Goal: Task Accomplishment & Management: Use online tool/utility

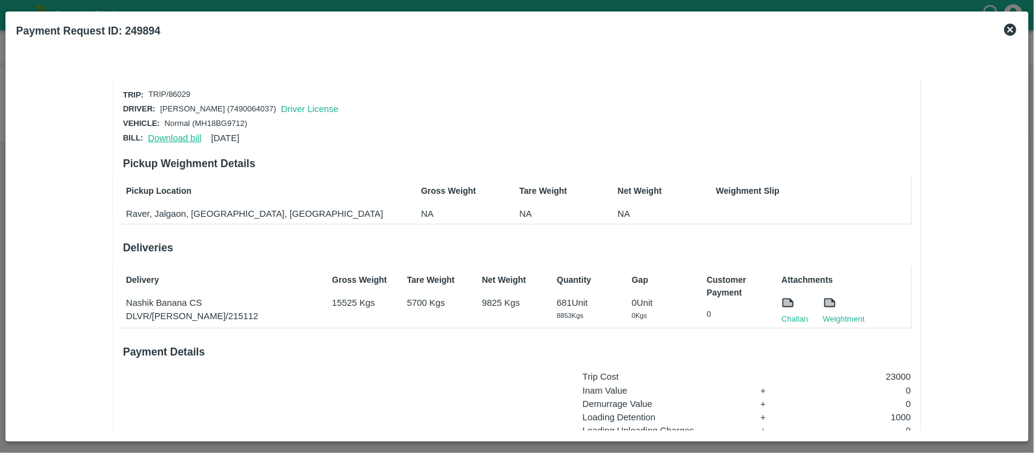
click at [174, 140] on link "Download bill" at bounding box center [174, 138] width 53 height 10
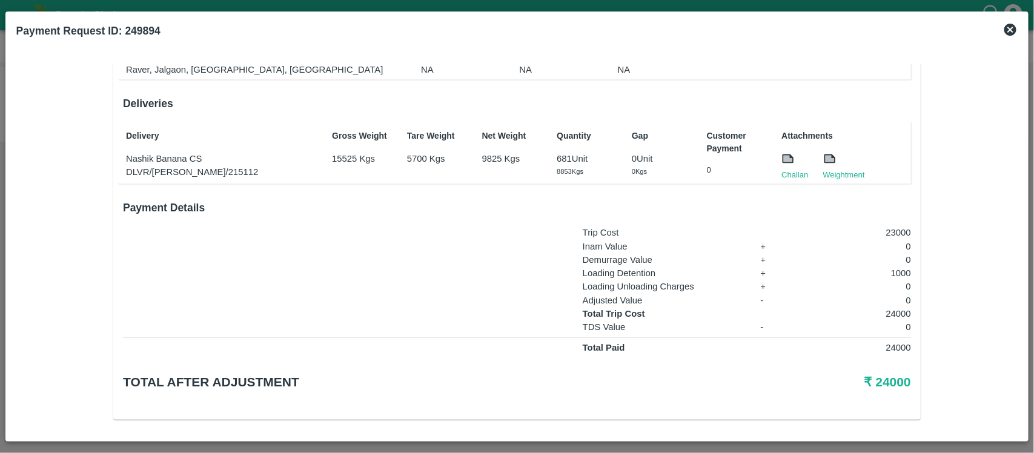
click at [904, 307] on p "24000" at bounding box center [857, 313] width 110 height 13
copy p "24000"
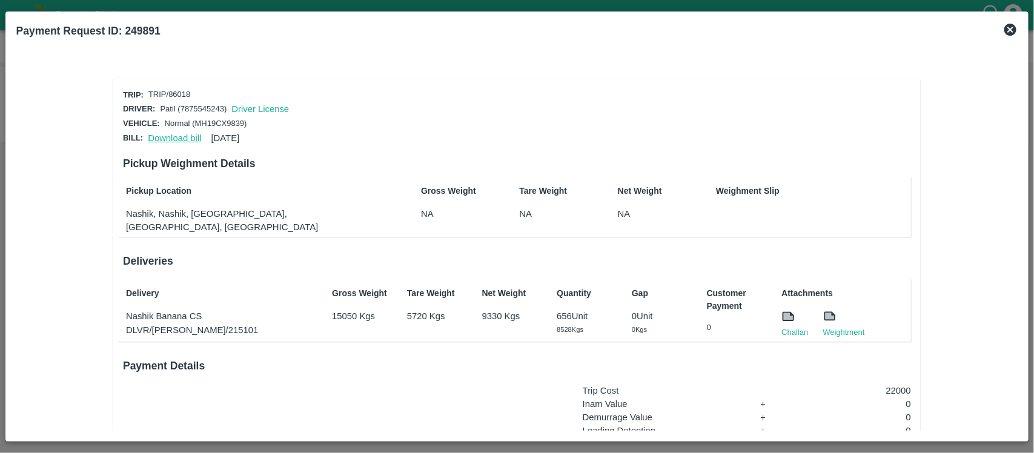
click at [180, 136] on link "Download bill" at bounding box center [174, 138] width 53 height 10
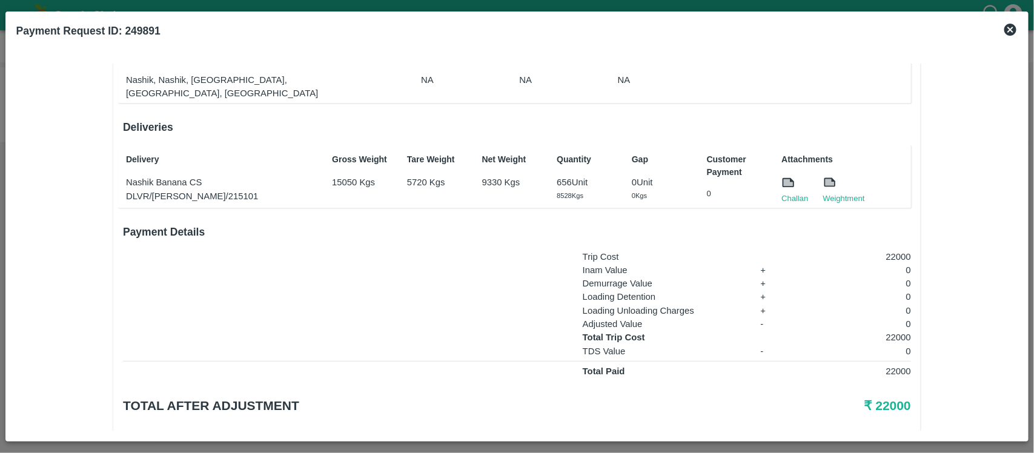
scroll to position [143, 0]
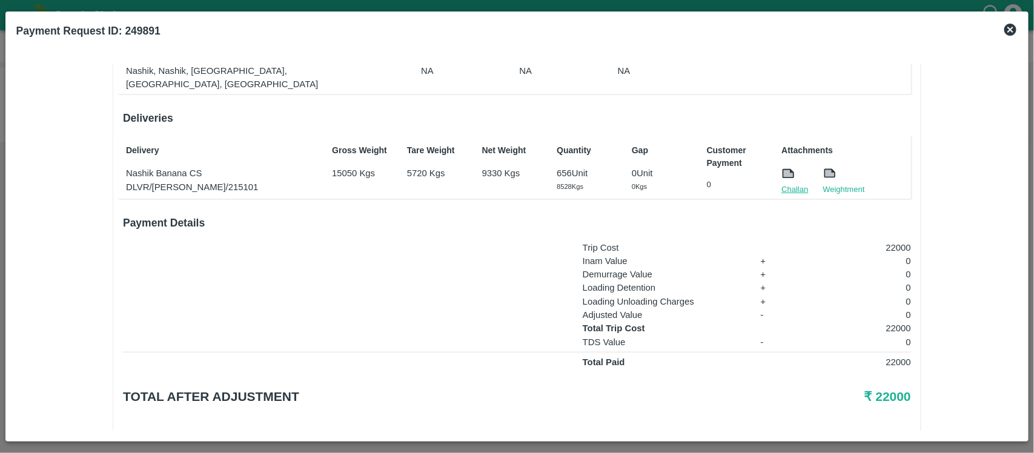
click at [782, 184] on link "Challan" at bounding box center [795, 190] width 27 height 12
click at [559, 165] on p "656 Unit" at bounding box center [587, 171] width 61 height 13
copy p "656"
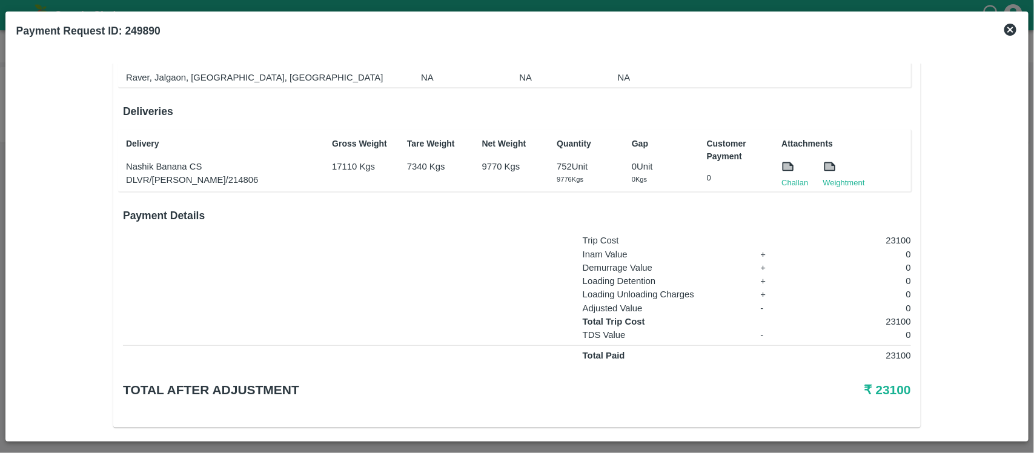
scroll to position [144, 0]
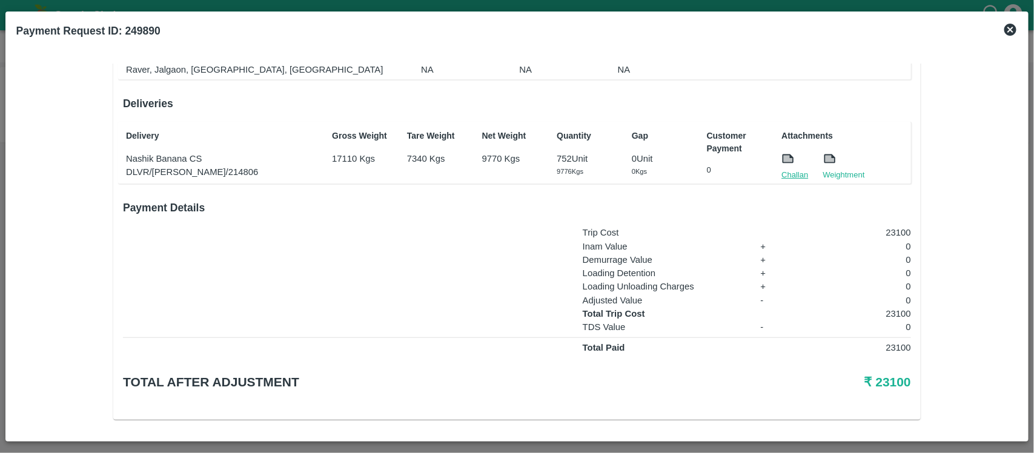
click at [794, 171] on link "Challan" at bounding box center [795, 175] width 27 height 12
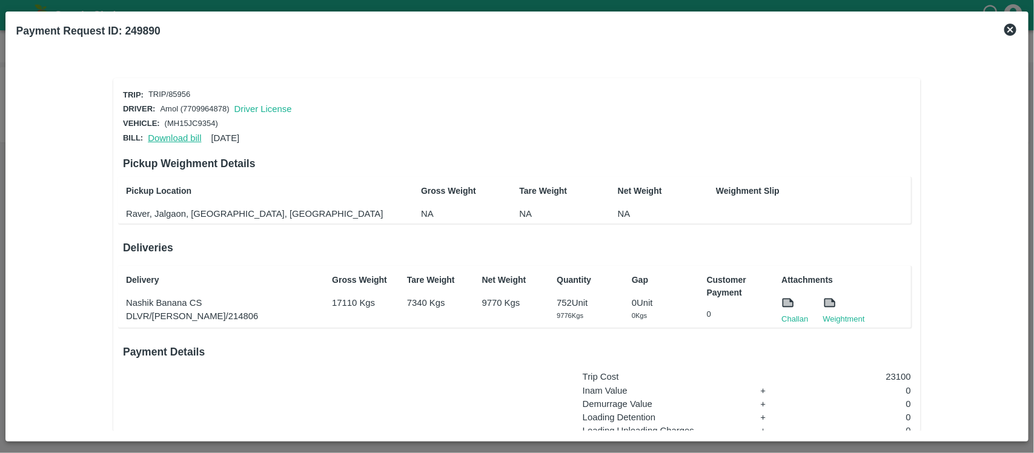
click at [170, 136] on link "Download bill" at bounding box center [174, 138] width 53 height 10
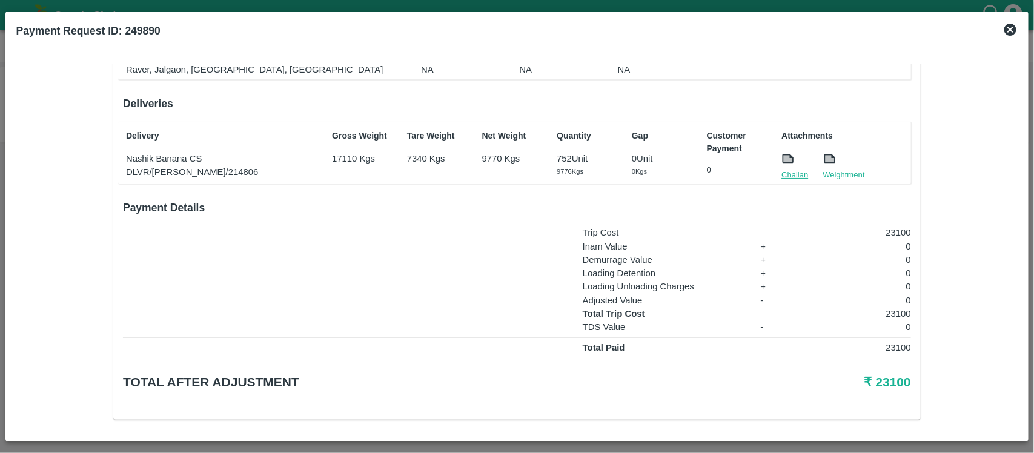
click at [797, 175] on link "Challan" at bounding box center [795, 175] width 27 height 12
click at [562, 152] on p "752 Unit" at bounding box center [587, 158] width 61 height 13
copy p "752"
click at [897, 307] on p "23100" at bounding box center [857, 313] width 110 height 13
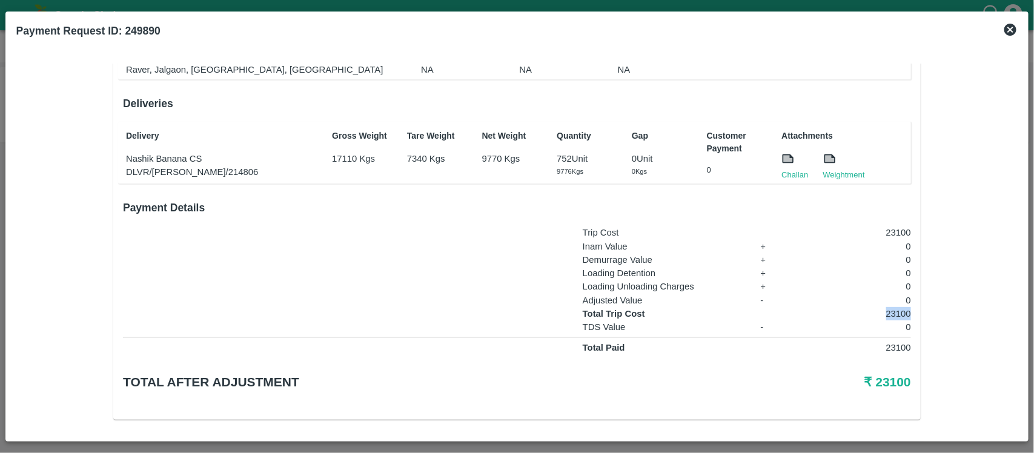
click at [897, 307] on p "23100" at bounding box center [857, 313] width 110 height 13
copy p "23100"
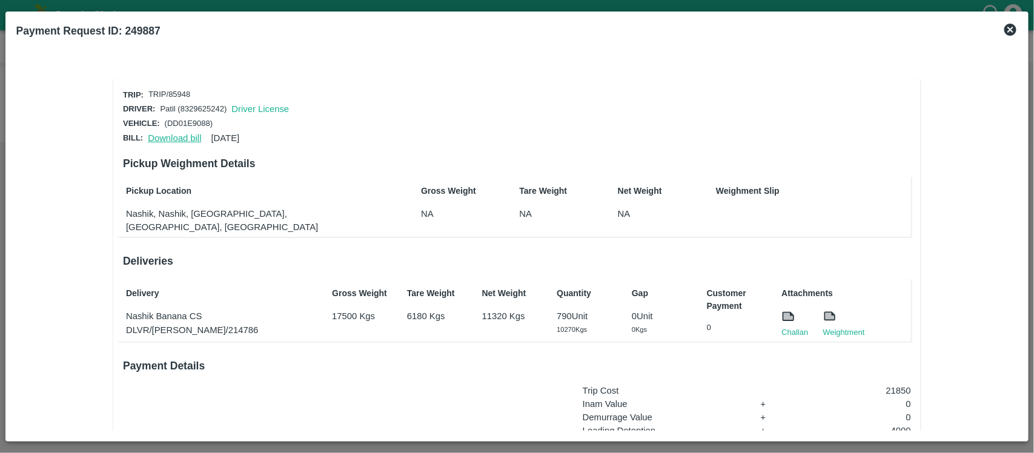
click at [162, 138] on link "Download bill" at bounding box center [174, 138] width 53 height 10
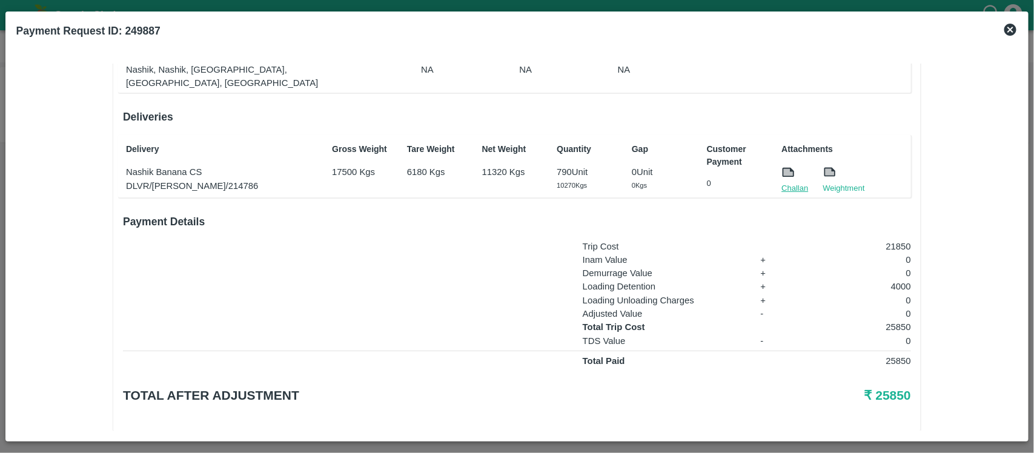
click at [803, 182] on link "Challan" at bounding box center [795, 188] width 27 height 12
click at [900, 321] on p "25850" at bounding box center [857, 327] width 110 height 13
copy p "25850"
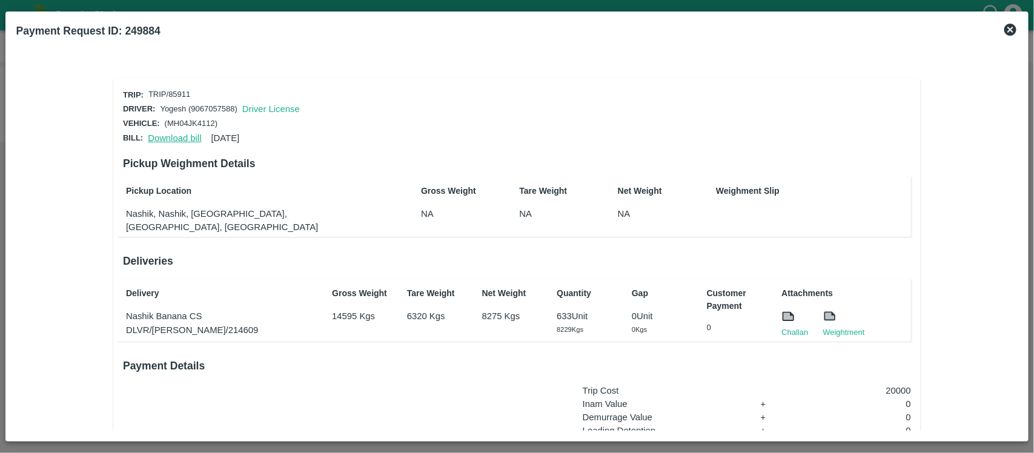
click at [159, 138] on link "Download bill" at bounding box center [174, 138] width 53 height 10
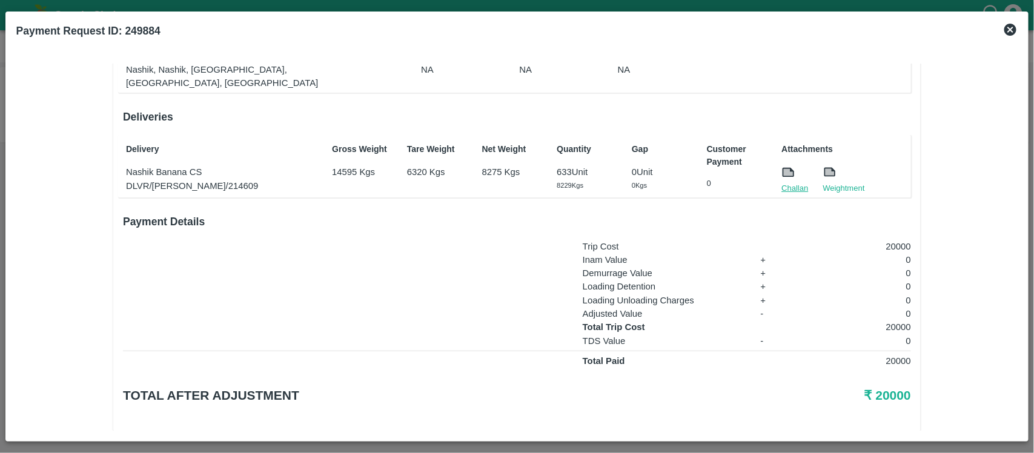
click at [798, 182] on link "Challan" at bounding box center [795, 188] width 27 height 12
click at [896, 321] on p "20000" at bounding box center [857, 327] width 110 height 13
copy p "20000"
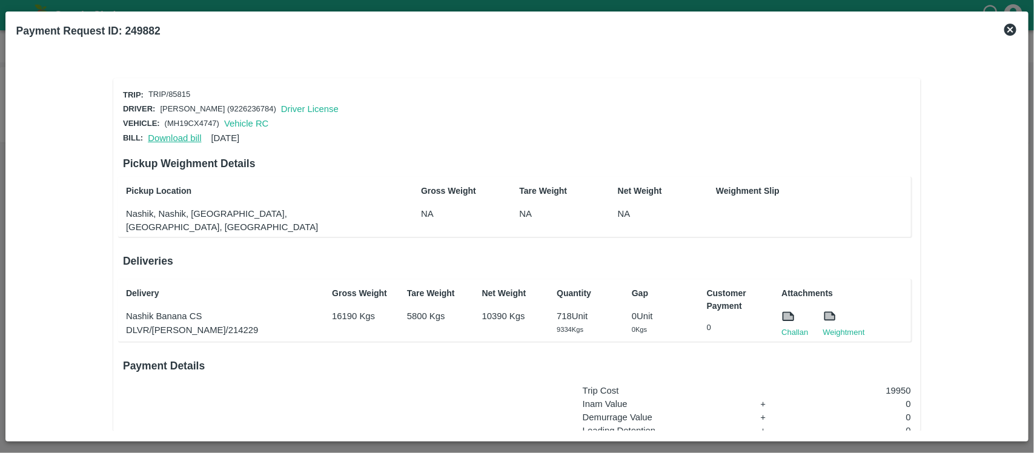
click at [176, 137] on link "Download bill" at bounding box center [174, 138] width 53 height 10
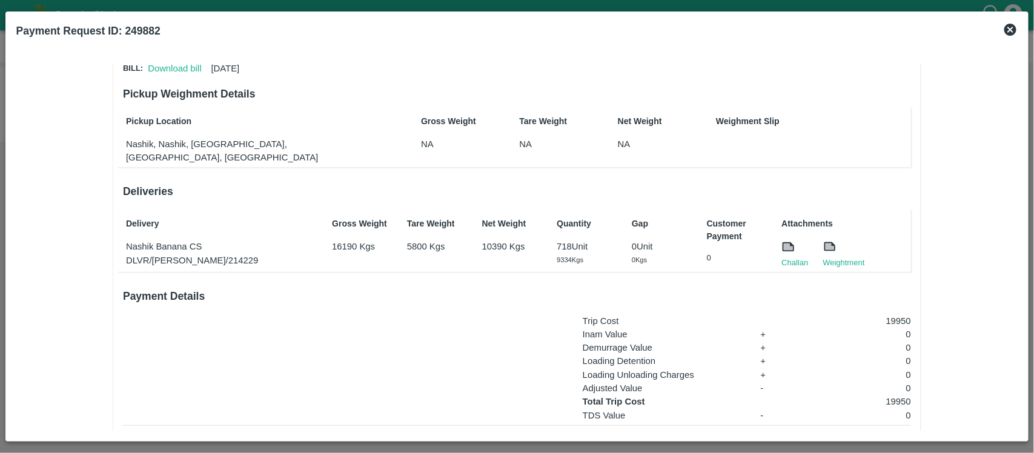
scroll to position [73, 0]
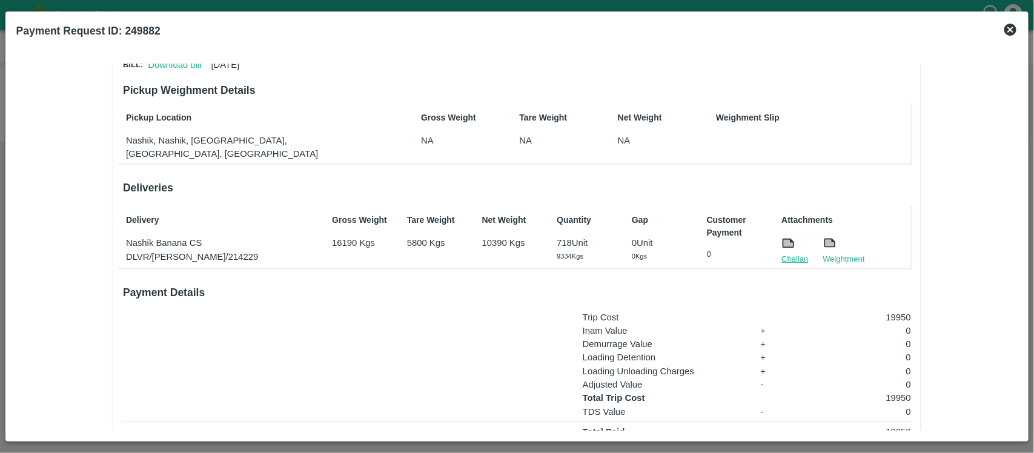
click at [789, 253] on link "Challan" at bounding box center [795, 259] width 27 height 12
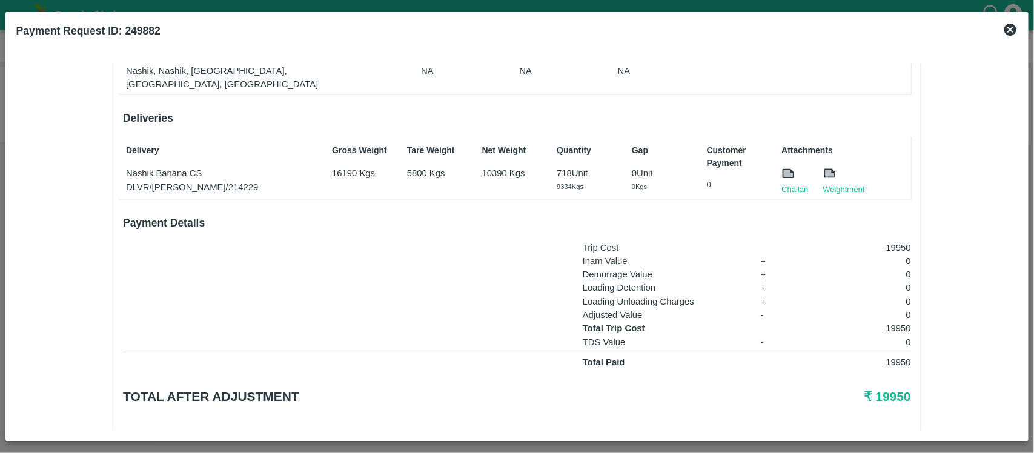
scroll to position [144, 0]
click at [904, 321] on p "19950" at bounding box center [857, 327] width 110 height 13
copy p "19950"
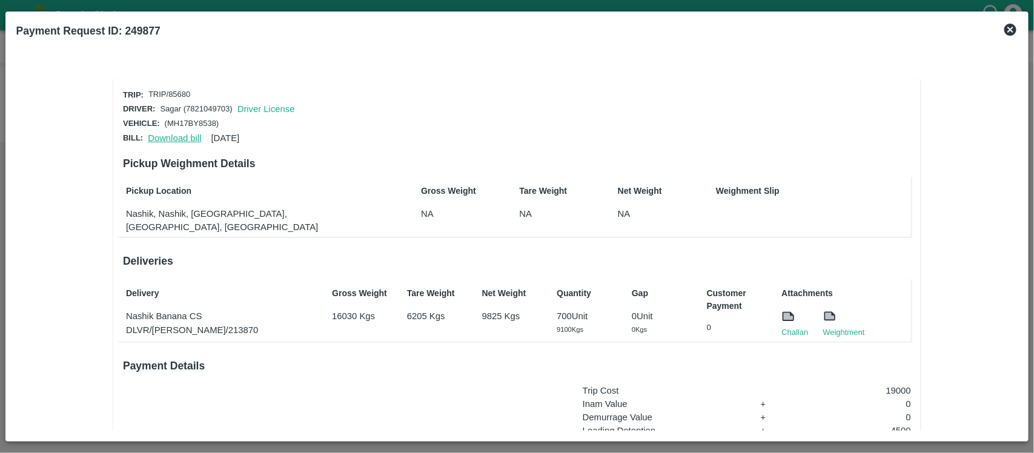
click at [183, 136] on link "Download bill" at bounding box center [174, 138] width 53 height 10
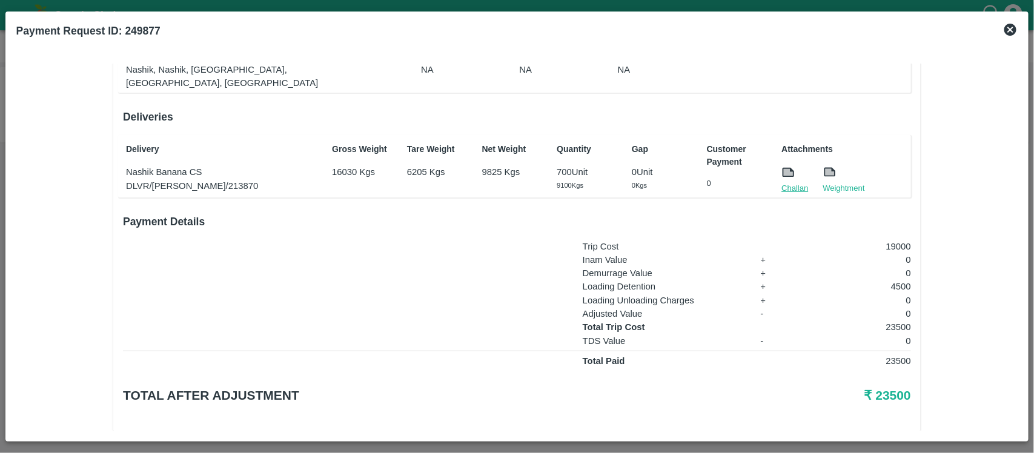
click at [793, 182] on link "Challan" at bounding box center [795, 188] width 27 height 12
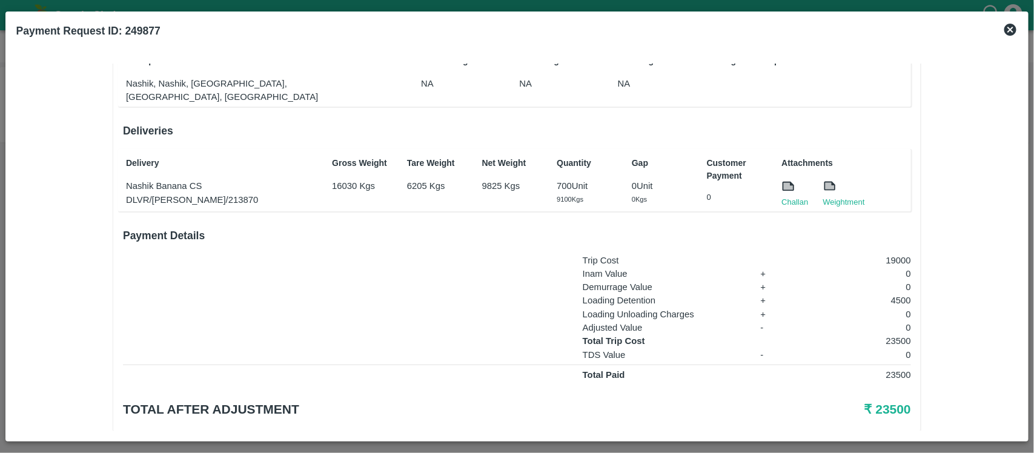
scroll to position [131, 0]
click at [897, 334] on p "23500" at bounding box center [857, 340] width 110 height 13
copy p "23500"
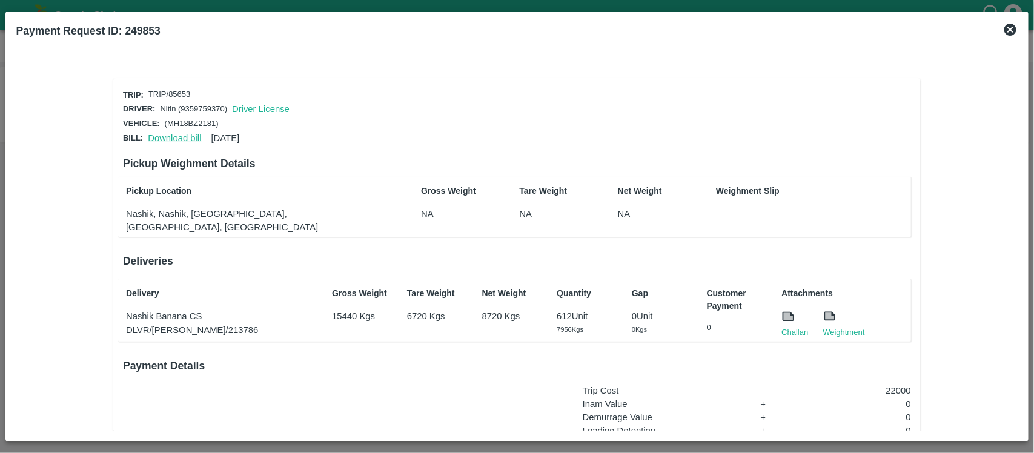
click at [173, 135] on link "Download bill" at bounding box center [174, 138] width 53 height 10
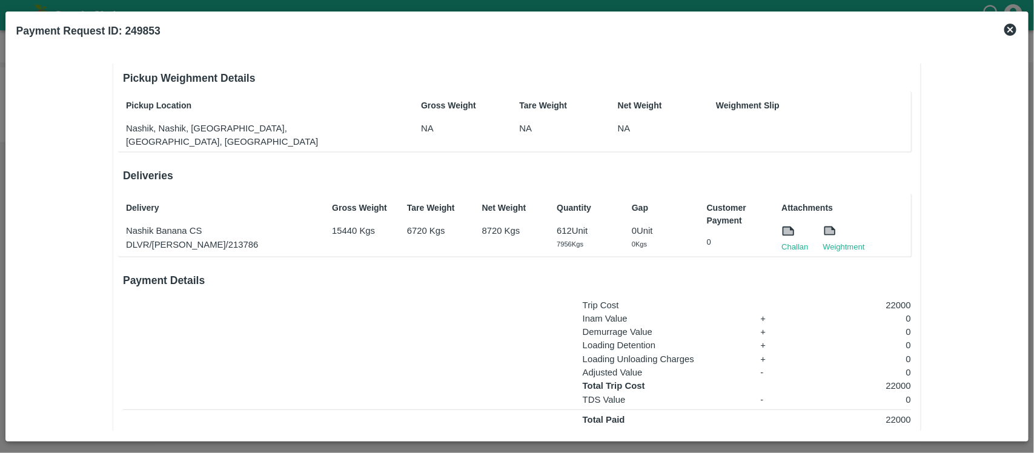
scroll to position [91, 0]
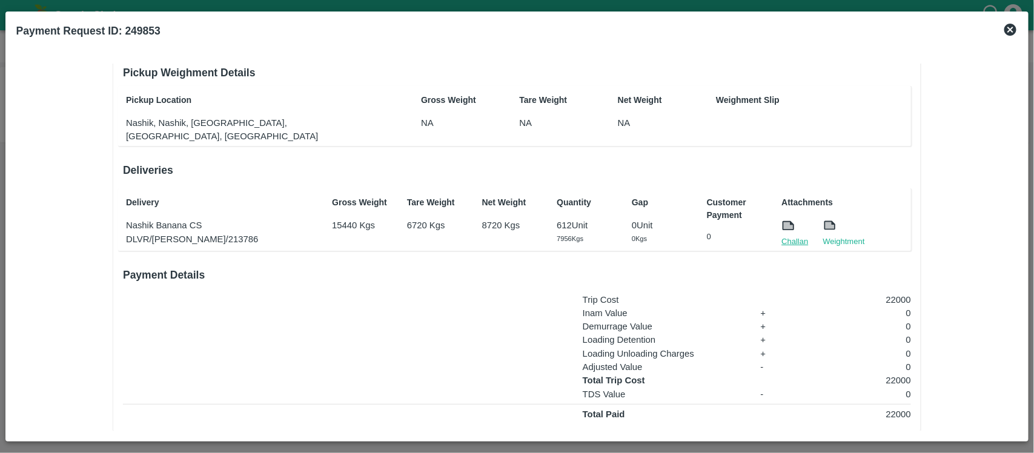
click at [797, 236] on link "Challan" at bounding box center [795, 242] width 27 height 12
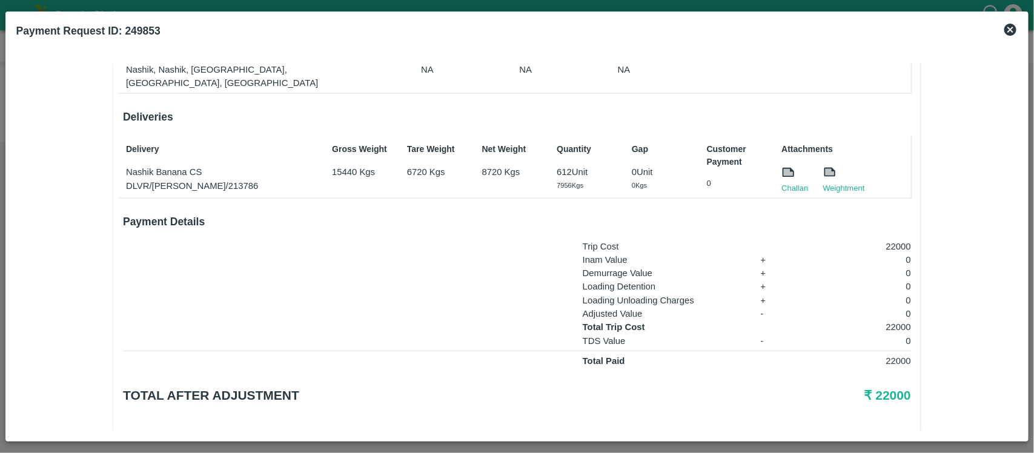
click at [903, 321] on p "22000" at bounding box center [857, 327] width 110 height 13
copy p "22000"
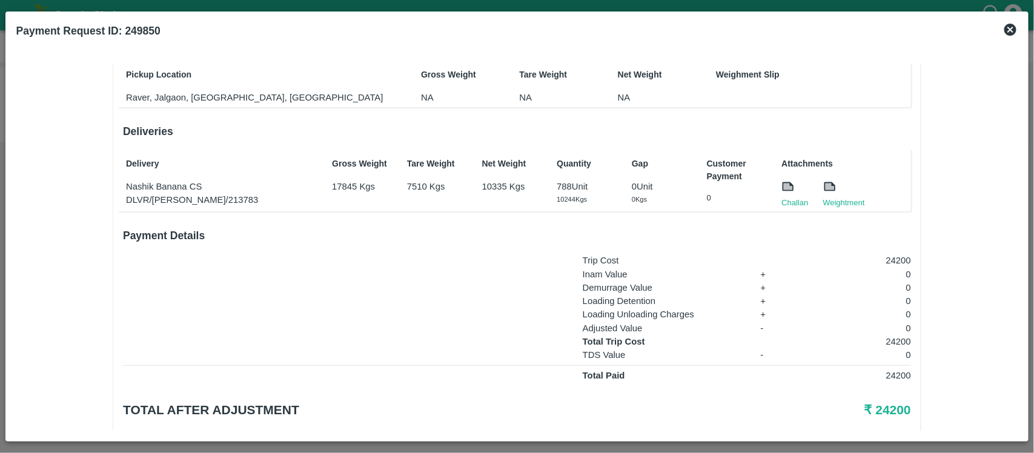
scroll to position [144, 0]
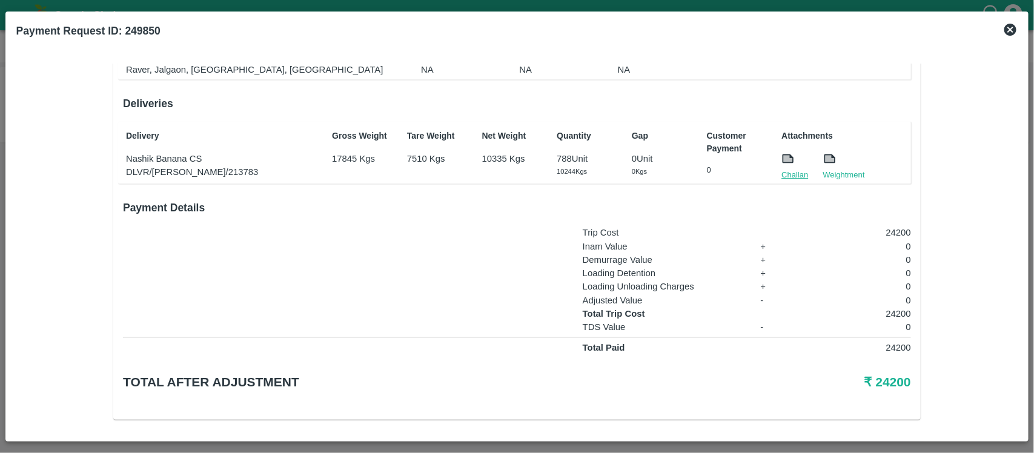
click at [790, 176] on link "Challan" at bounding box center [795, 175] width 27 height 12
click at [898, 307] on p "24200" at bounding box center [857, 313] width 110 height 13
copy p "24200"
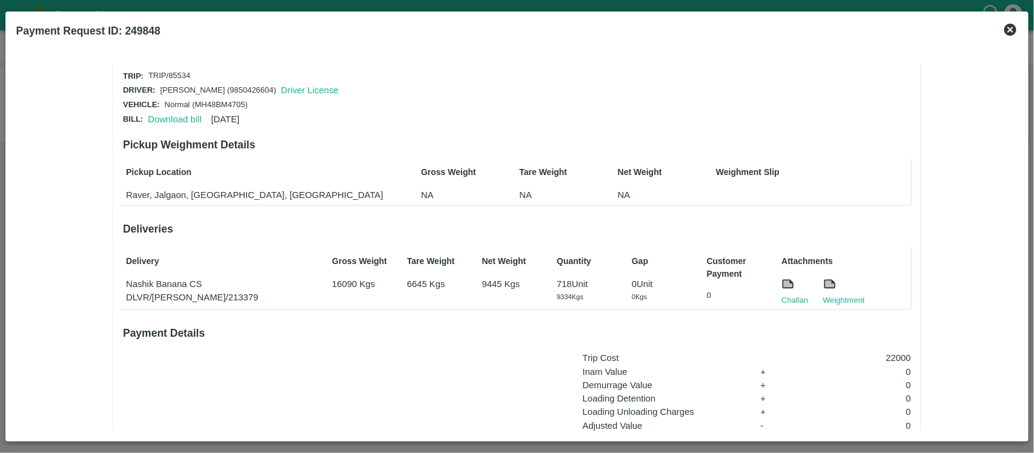
scroll to position [19, 0]
click at [176, 114] on link "Download bill" at bounding box center [174, 119] width 53 height 10
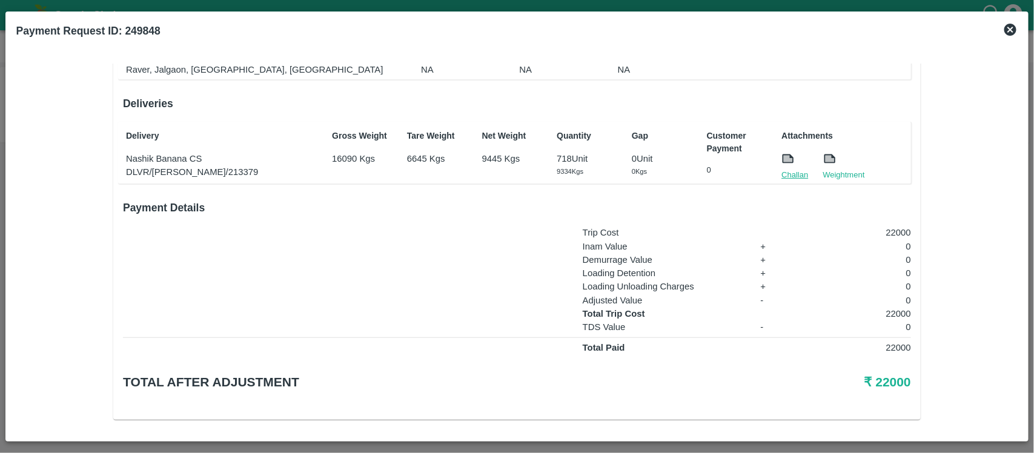
click at [788, 169] on link "Challan" at bounding box center [795, 175] width 27 height 12
click at [903, 313] on p "22000" at bounding box center [857, 313] width 110 height 13
copy p "22000"
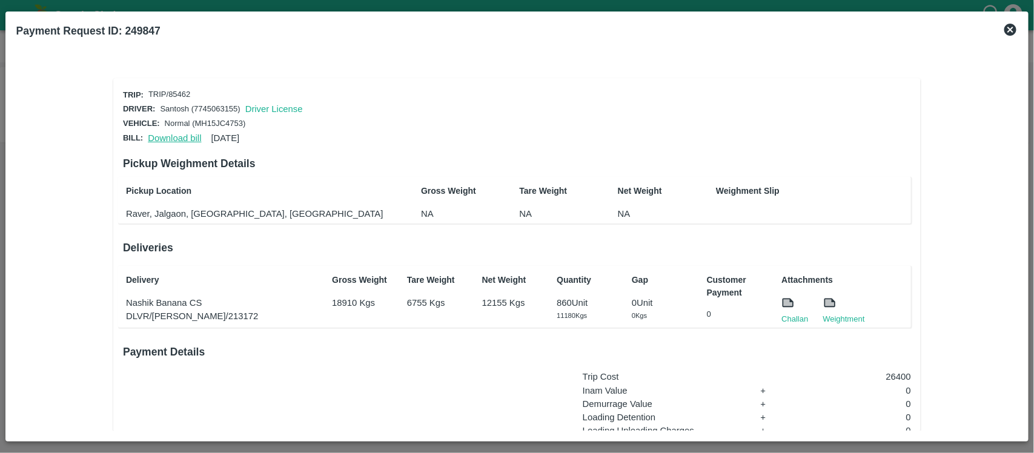
click at [179, 136] on link "Download bill" at bounding box center [174, 138] width 53 height 10
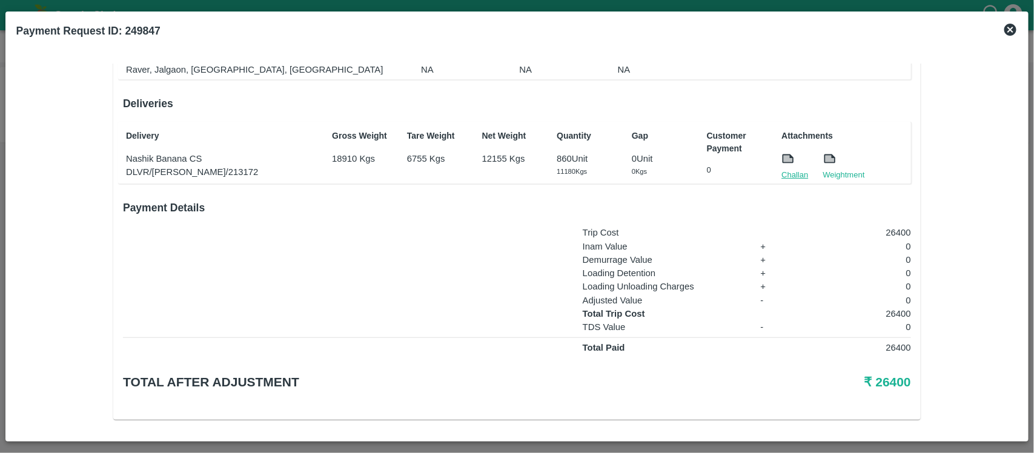
click at [794, 173] on link "Challan" at bounding box center [795, 175] width 27 height 12
click at [894, 311] on p "26400" at bounding box center [857, 313] width 110 height 13
copy p "26400"
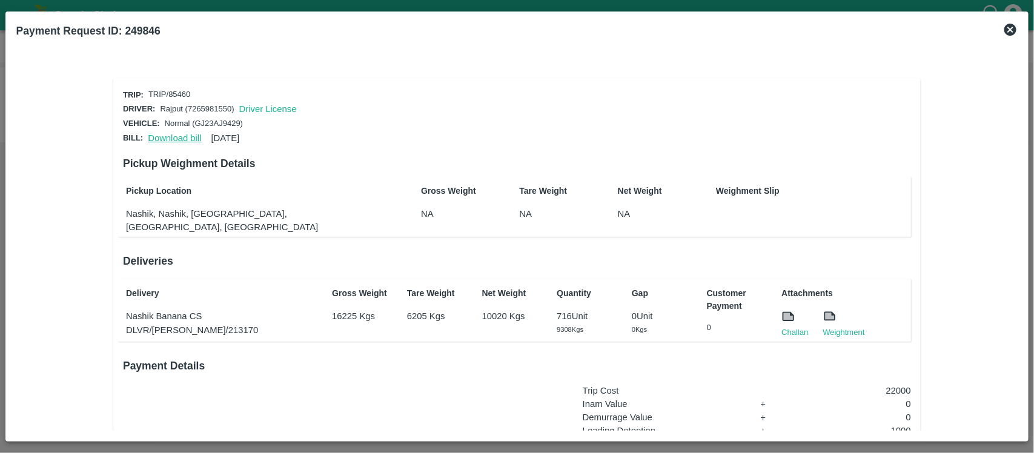
click at [175, 135] on link "Download bill" at bounding box center [174, 138] width 53 height 10
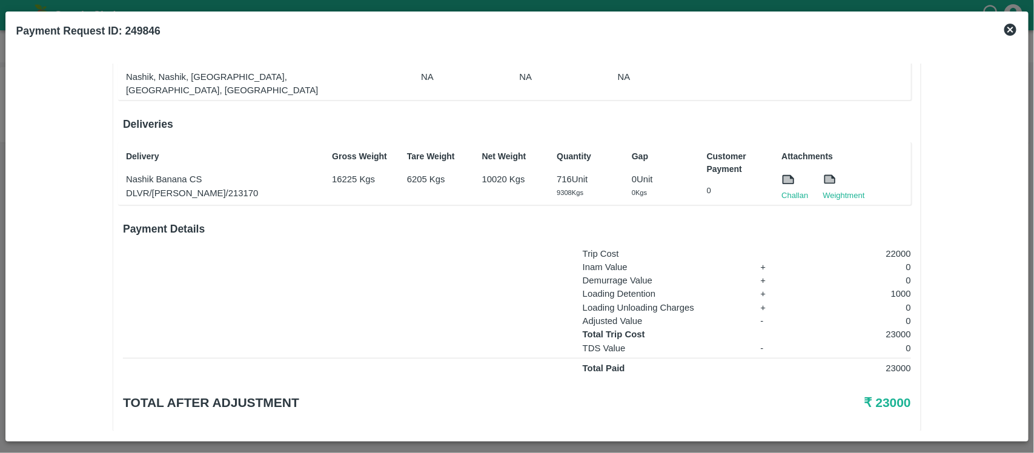
scroll to position [144, 0]
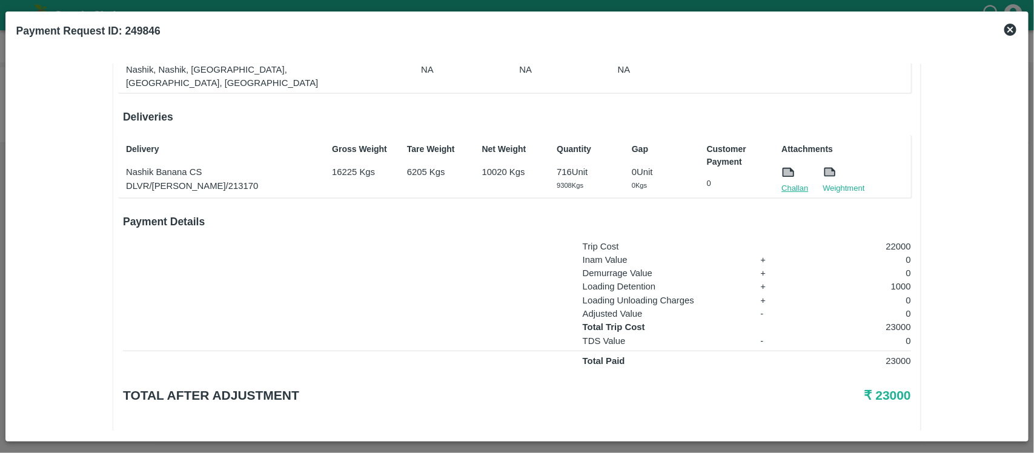
click at [793, 182] on link "Challan" at bounding box center [795, 188] width 27 height 12
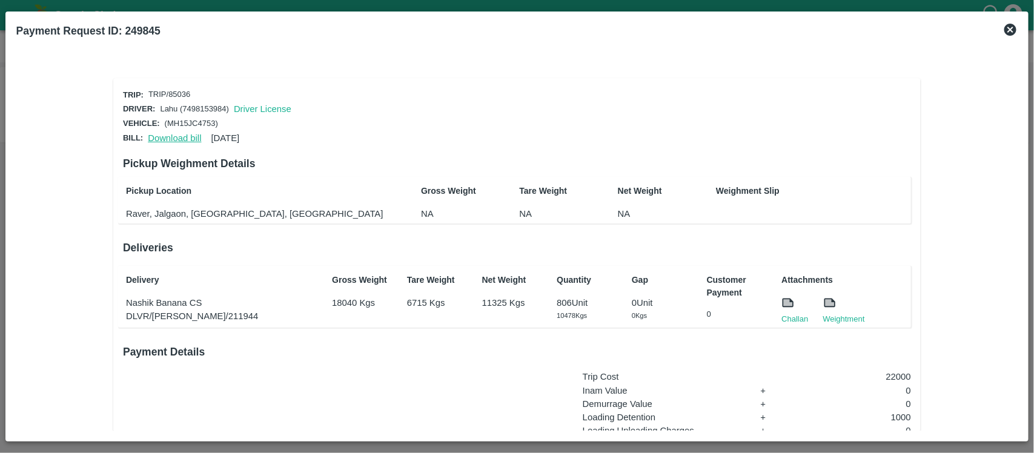
click at [179, 133] on link "Download bill" at bounding box center [174, 138] width 53 height 10
click at [173, 134] on link "Download bill" at bounding box center [174, 138] width 53 height 10
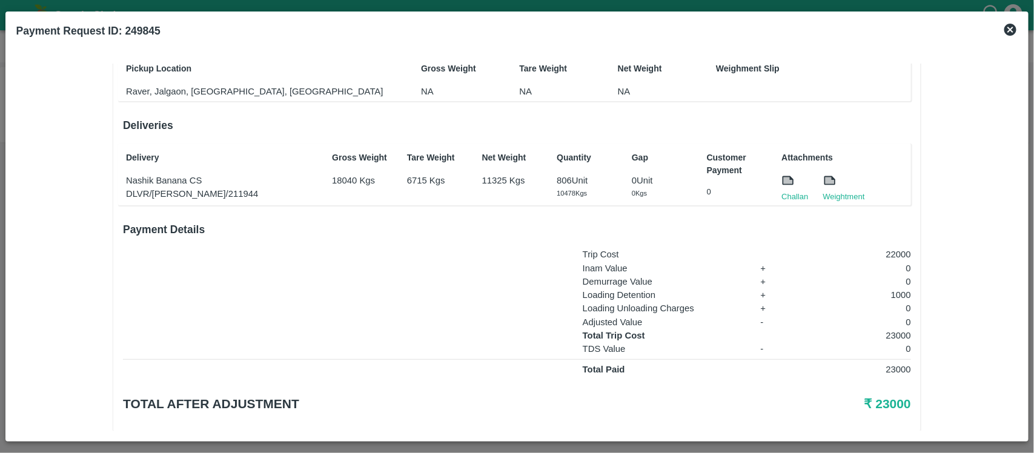
scroll to position [144, 0]
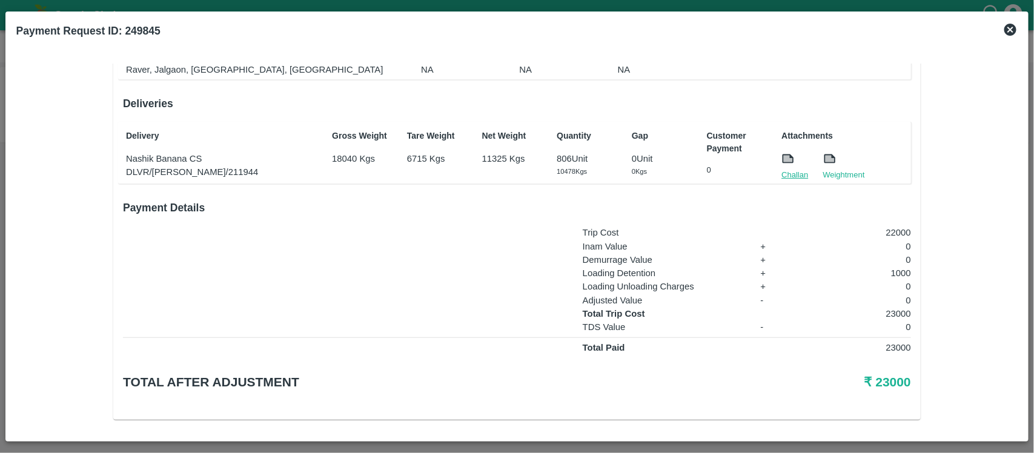
click at [791, 171] on link "Challan" at bounding box center [795, 175] width 27 height 12
click at [886, 311] on p "23000" at bounding box center [857, 313] width 110 height 13
copy p "23000"
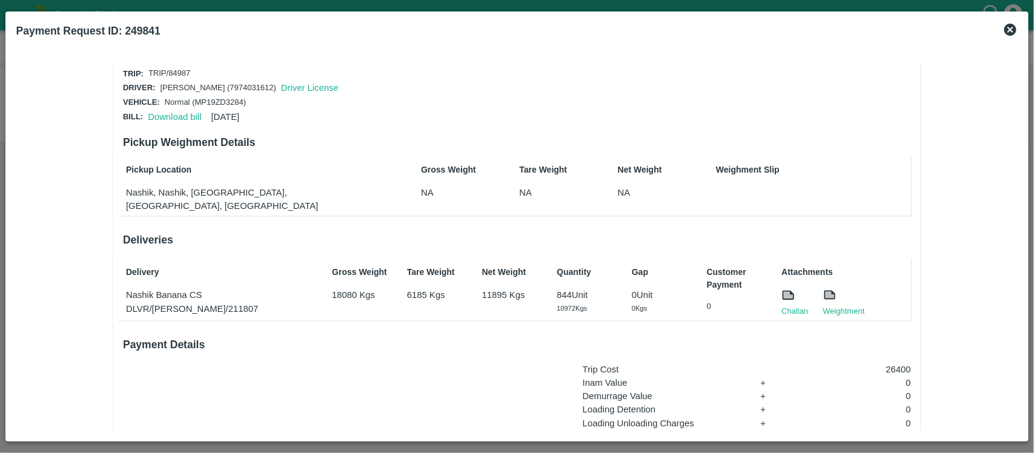
scroll to position [20, 0]
click at [179, 116] on link "Download bill" at bounding box center [174, 118] width 53 height 10
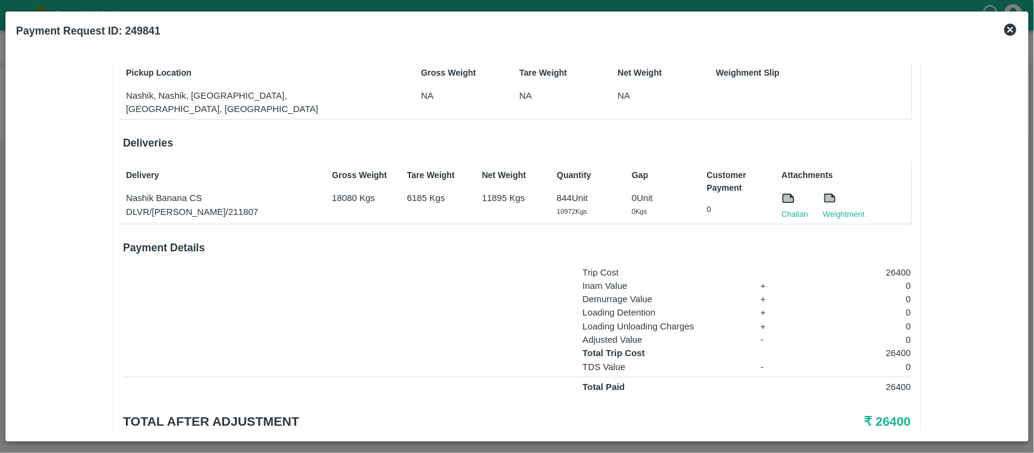
scroll to position [133, 0]
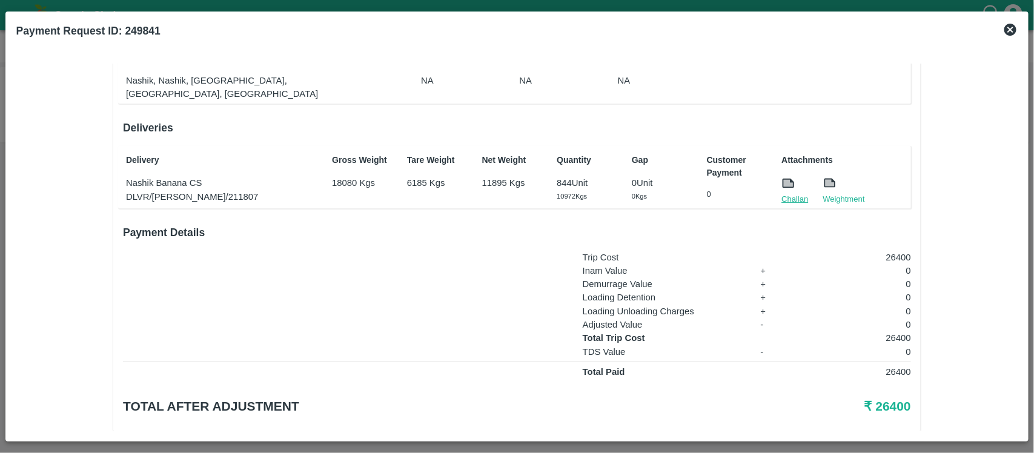
click at [794, 193] on link "Challan" at bounding box center [795, 199] width 27 height 12
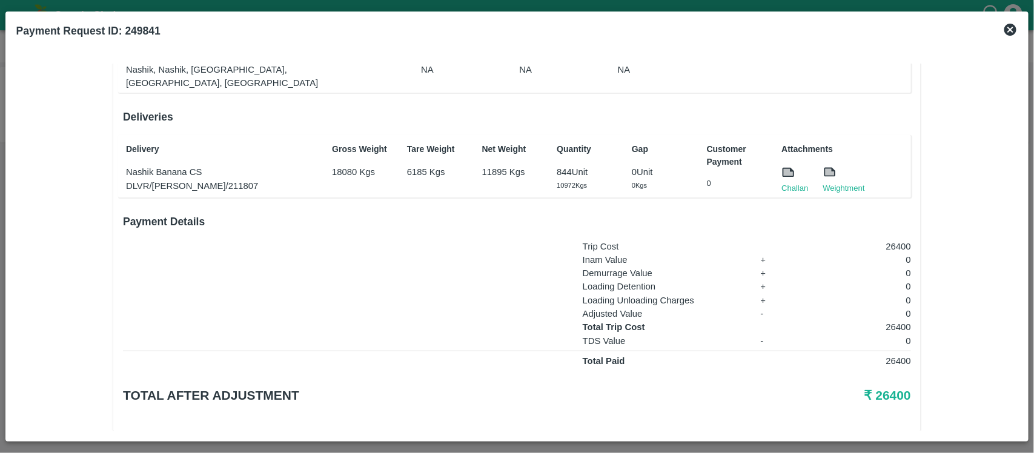
click at [893, 321] on p "26400" at bounding box center [857, 327] width 110 height 13
copy p "26400"
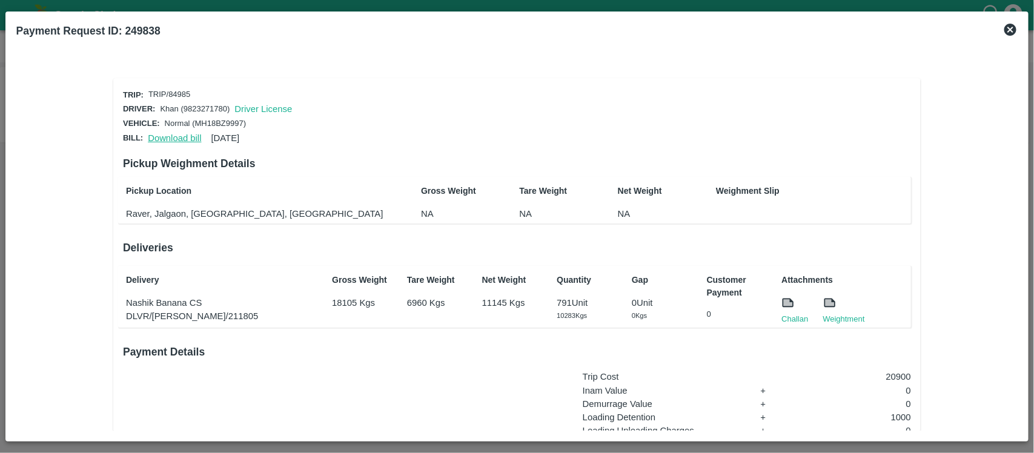
click at [179, 133] on link "Download bill" at bounding box center [174, 138] width 53 height 10
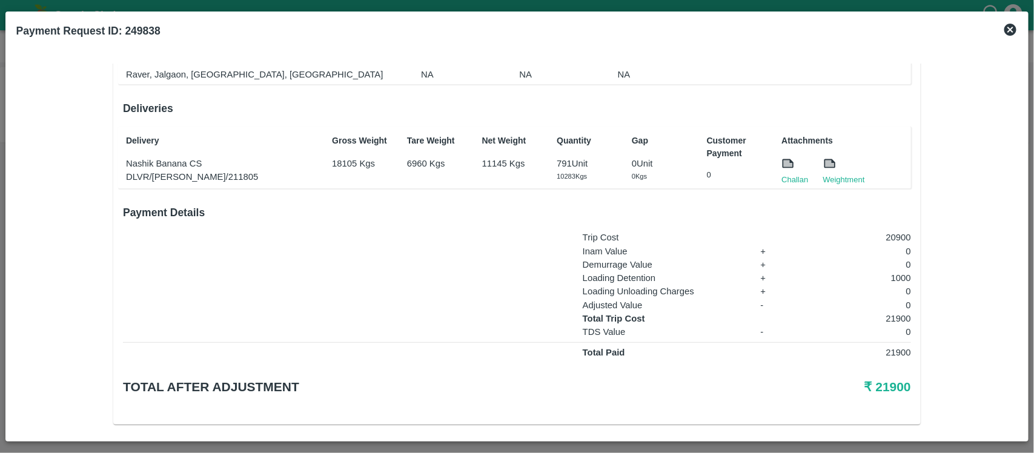
scroll to position [144, 0]
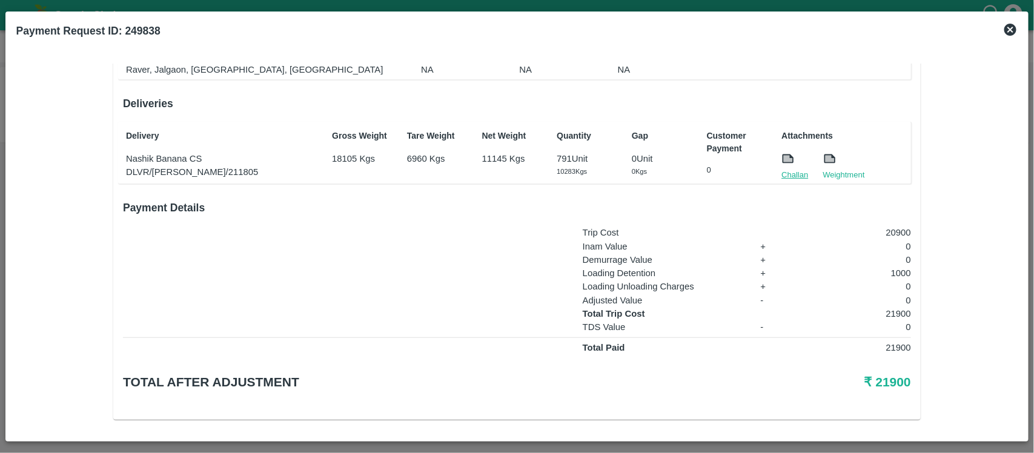
click at [791, 173] on link "Challan" at bounding box center [795, 175] width 27 height 12
click at [892, 310] on p "21900" at bounding box center [857, 313] width 110 height 13
copy p "21900"
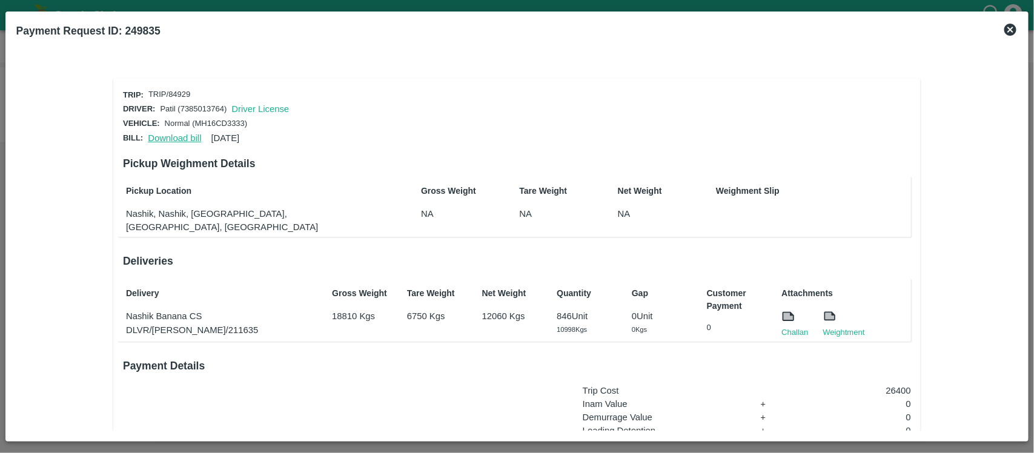
click at [170, 133] on link "Download bill" at bounding box center [174, 138] width 53 height 10
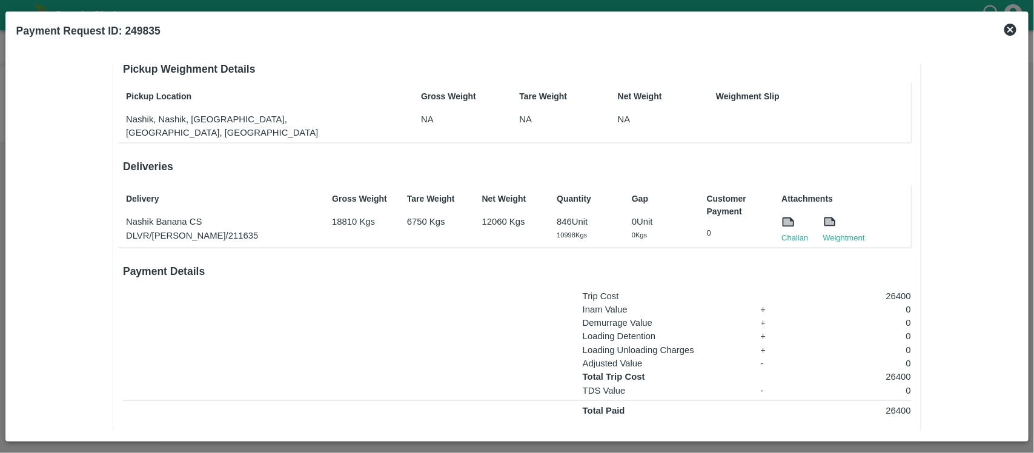
scroll to position [101, 0]
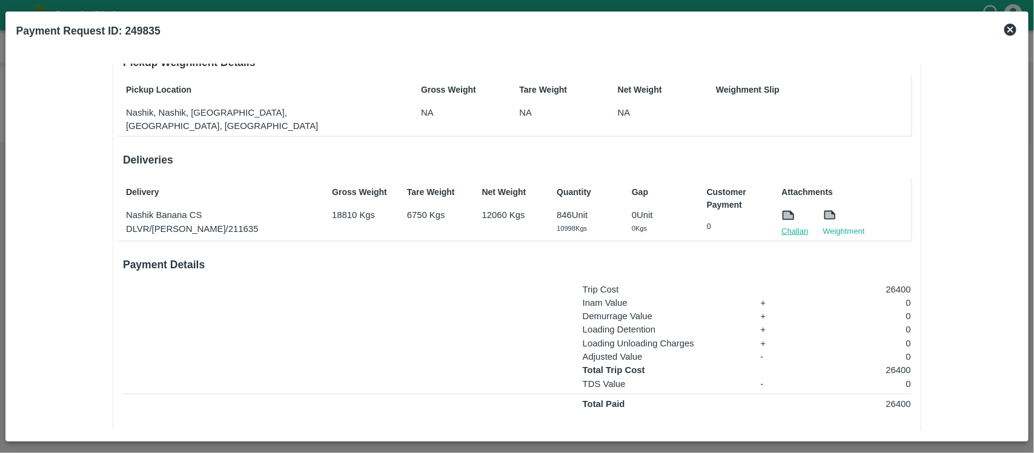
click at [794, 225] on link "Challan" at bounding box center [795, 231] width 27 height 12
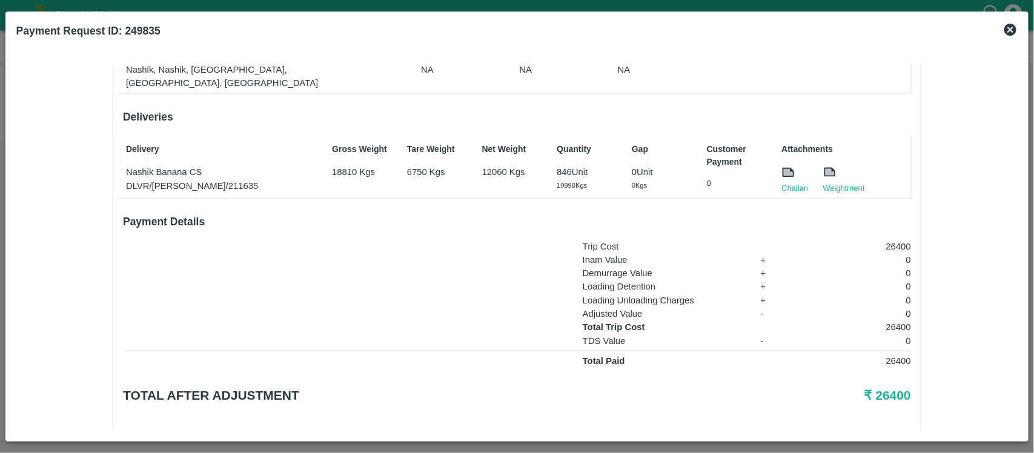
click at [898, 321] on p "26400" at bounding box center [857, 327] width 110 height 13
copy p "26400"
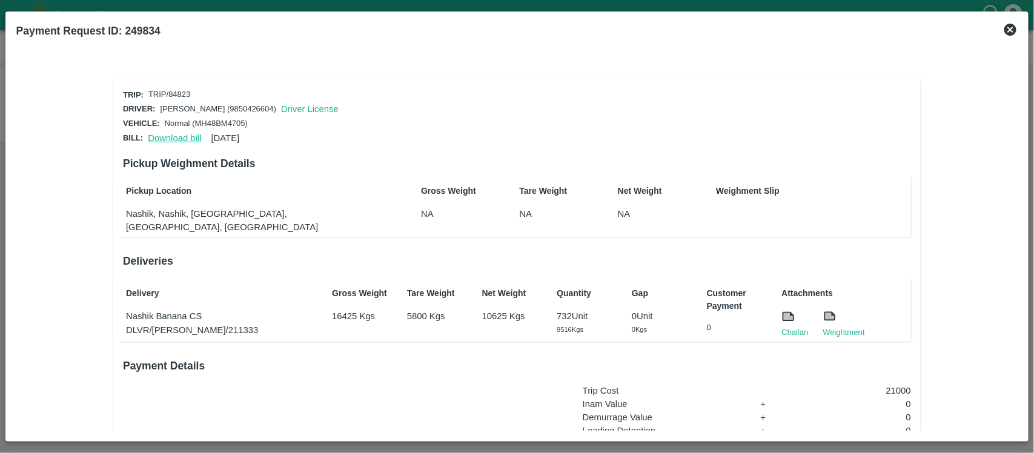
click at [176, 134] on link "Download bill" at bounding box center [174, 138] width 53 height 10
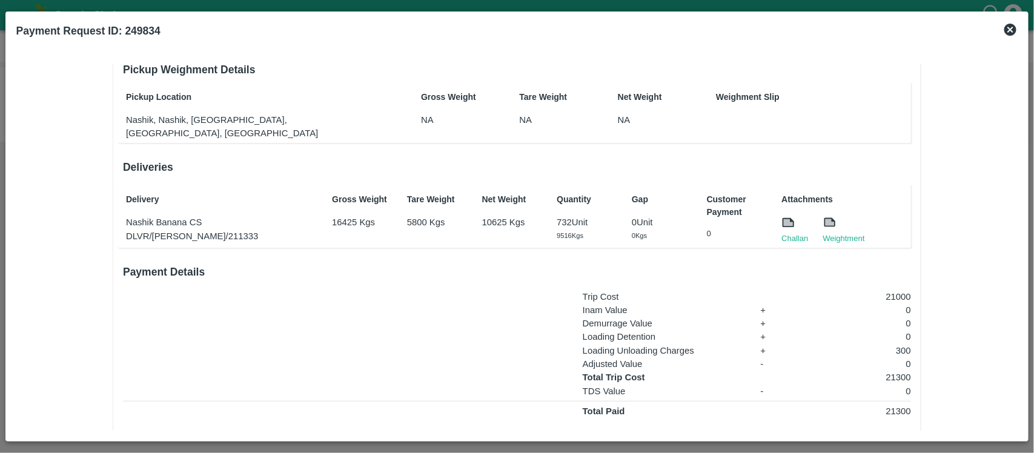
scroll to position [98, 0]
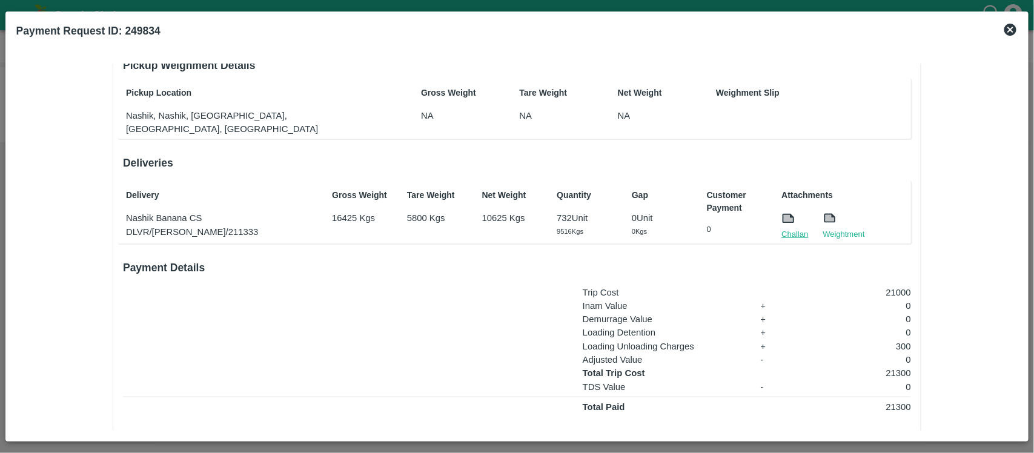
click at [798, 228] on link "Challan" at bounding box center [795, 234] width 27 height 12
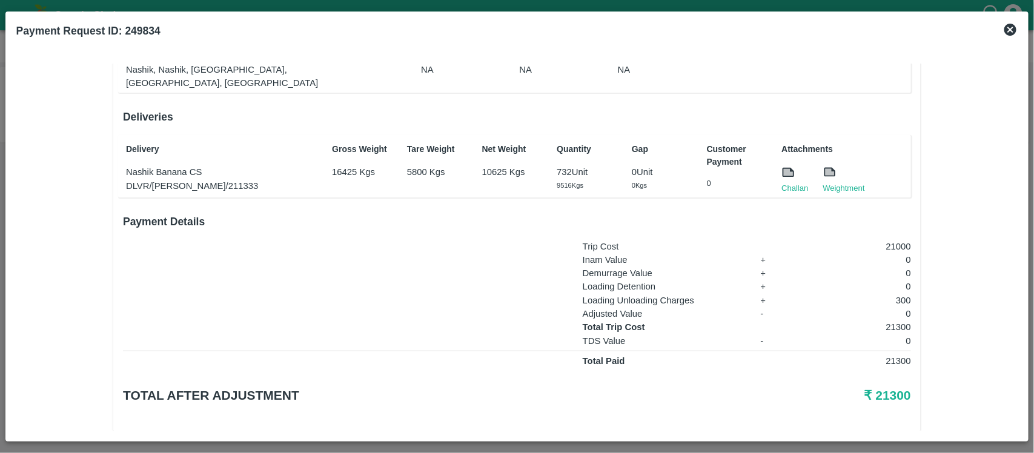
click at [900, 321] on p "21300" at bounding box center [857, 327] width 110 height 13
copy p "21300"
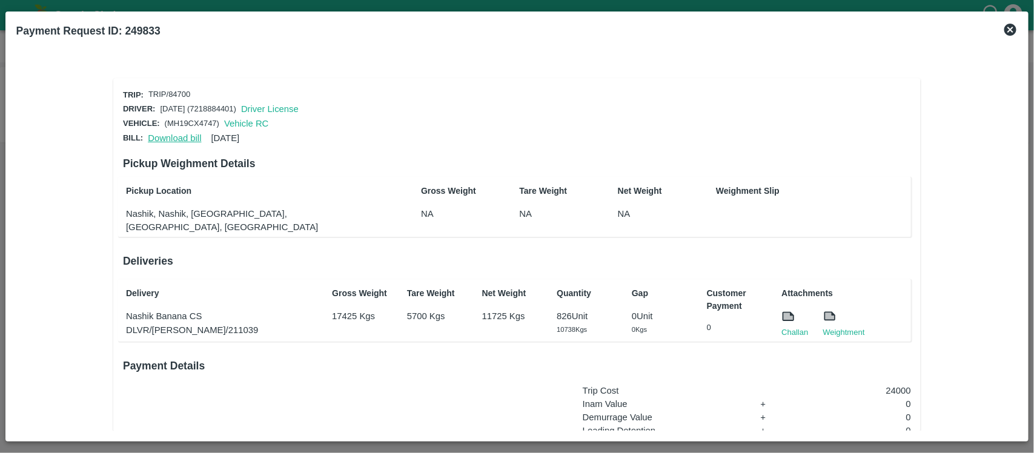
click at [167, 133] on link "Download bill" at bounding box center [174, 138] width 53 height 10
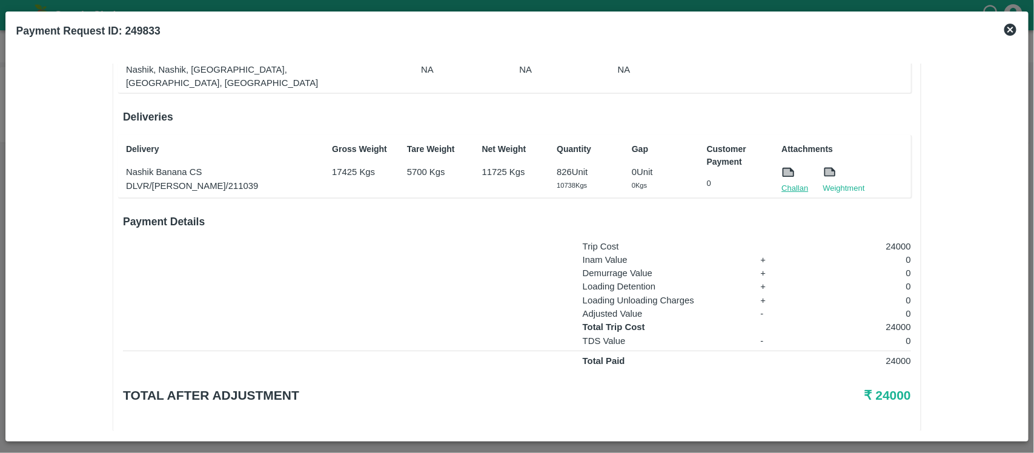
click at [791, 182] on link "Challan" at bounding box center [795, 188] width 27 height 12
click at [886, 321] on p "24000" at bounding box center [857, 327] width 110 height 13
copy p "24000"
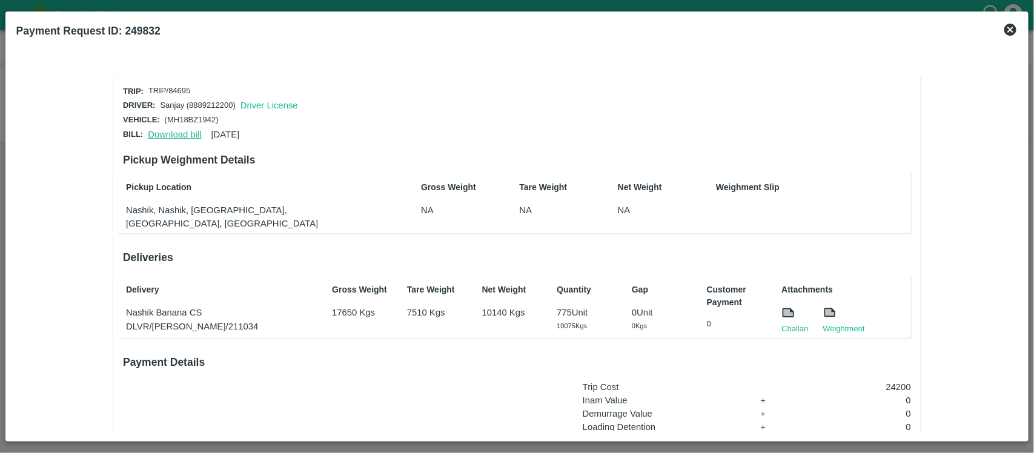
scroll to position [3, 0]
click at [177, 131] on link "Download bill" at bounding box center [174, 135] width 53 height 10
click at [802, 324] on link "Challan" at bounding box center [795, 330] width 27 height 12
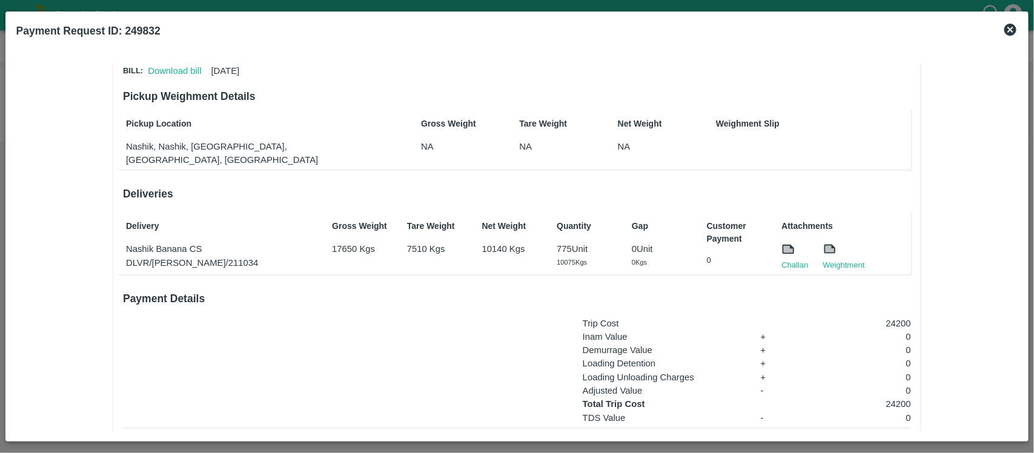
scroll to position [68, 0]
click at [904, 397] on p "24200" at bounding box center [857, 403] width 110 height 13
copy p "24200"
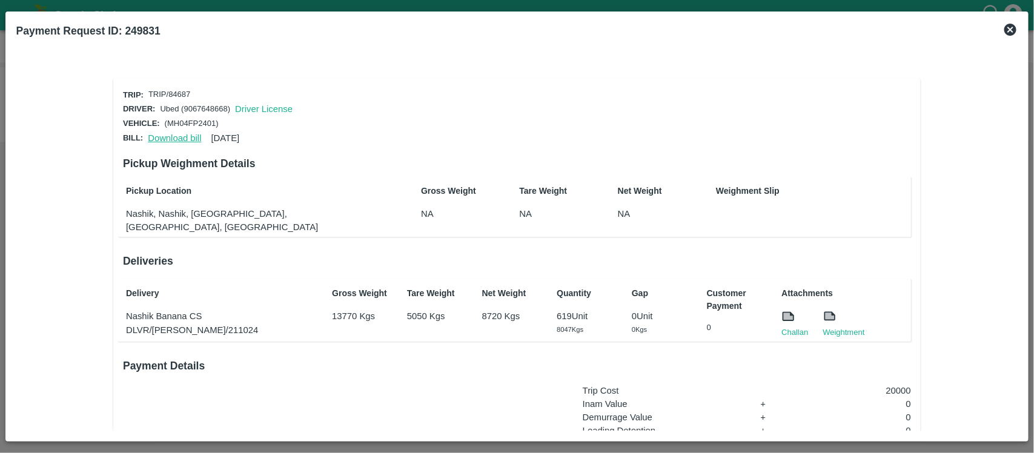
click at [188, 137] on link "Download bill" at bounding box center [174, 138] width 53 height 10
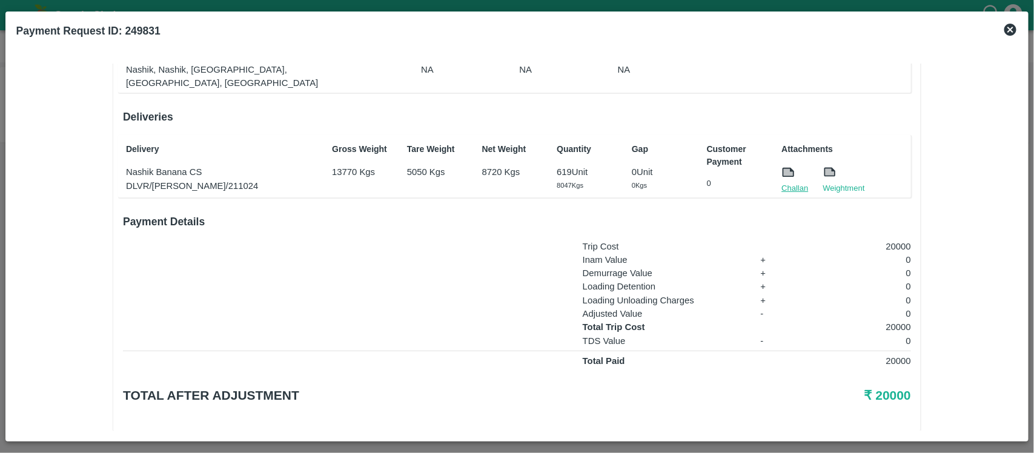
click at [787, 182] on link "Challan" at bounding box center [795, 188] width 27 height 12
click at [890, 321] on p "20000" at bounding box center [857, 327] width 110 height 13
copy p "20000"
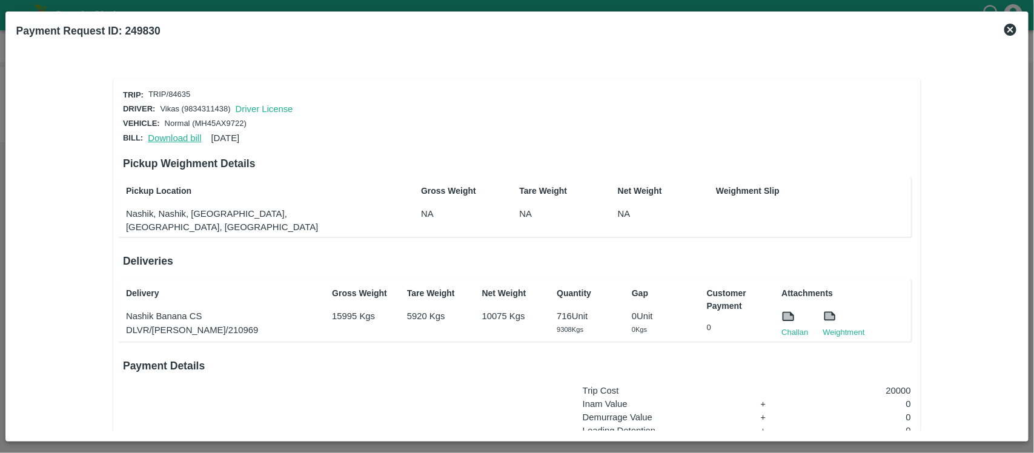
click at [179, 137] on link "Download bill" at bounding box center [174, 138] width 53 height 10
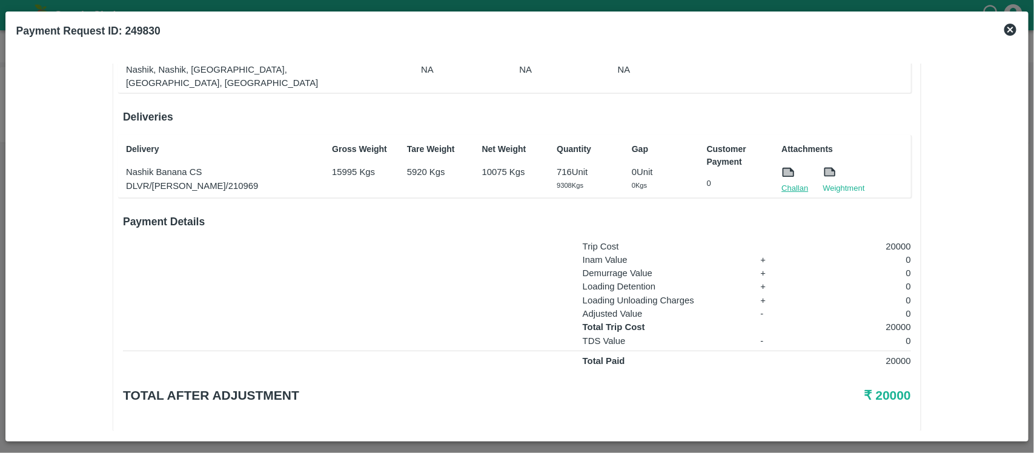
click at [792, 182] on link "Challan" at bounding box center [795, 188] width 27 height 12
click at [892, 321] on p "20000" at bounding box center [857, 327] width 110 height 13
copy p "20000"
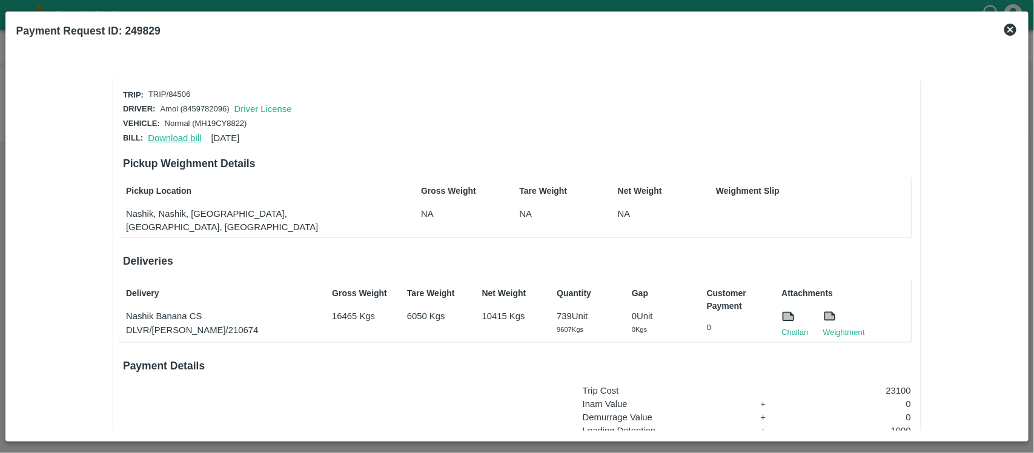
click at [176, 133] on link "Download bill" at bounding box center [174, 138] width 53 height 10
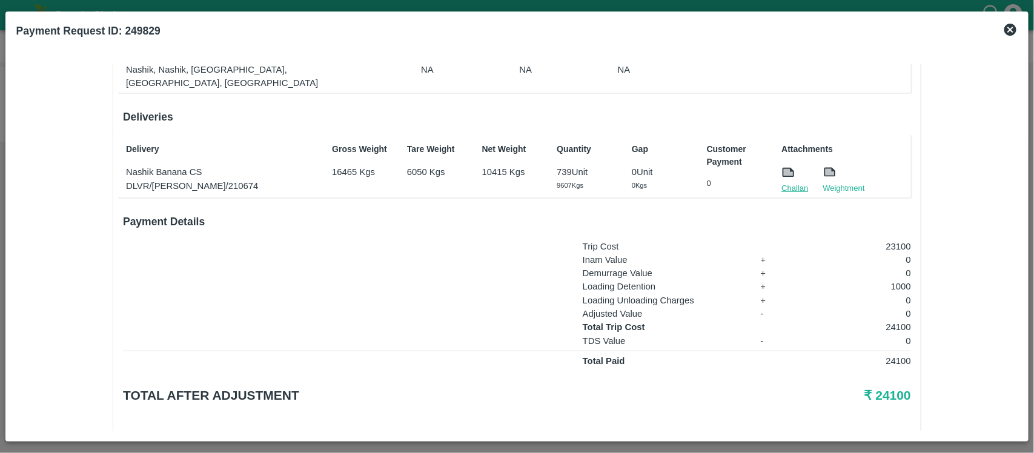
click at [788, 182] on link "Challan" at bounding box center [795, 188] width 27 height 12
click at [903, 321] on p "24100" at bounding box center [857, 327] width 110 height 13
copy p "24100"
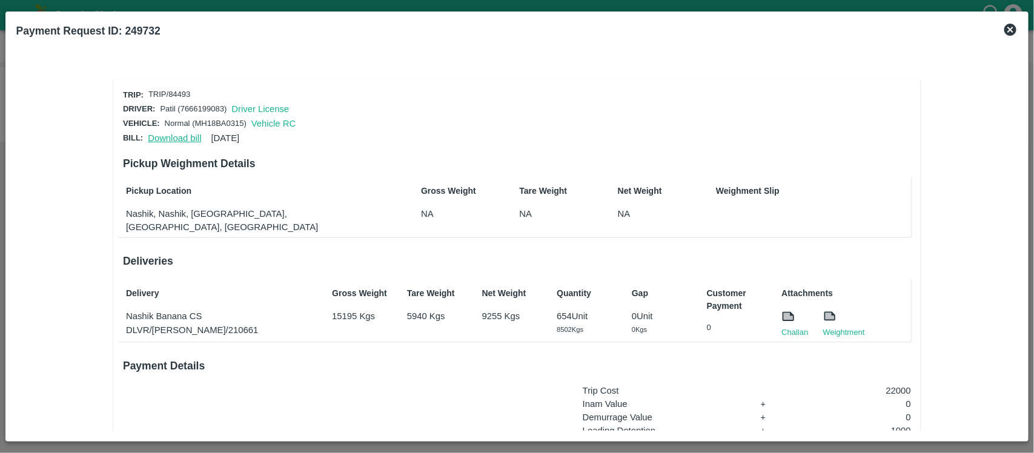
click at [182, 135] on link "Download bill" at bounding box center [174, 138] width 53 height 10
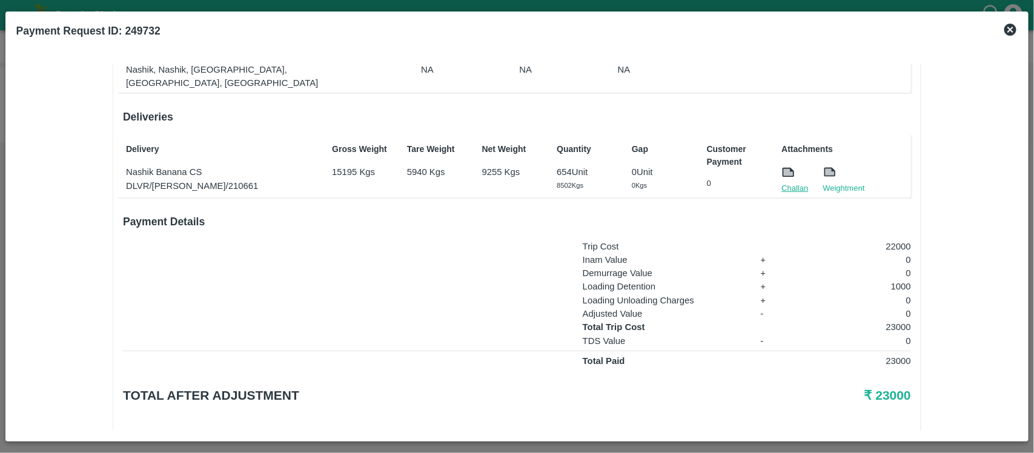
click at [787, 182] on link "Challan" at bounding box center [795, 188] width 27 height 12
click at [894, 321] on p "23000" at bounding box center [857, 327] width 110 height 13
copy p "23000"
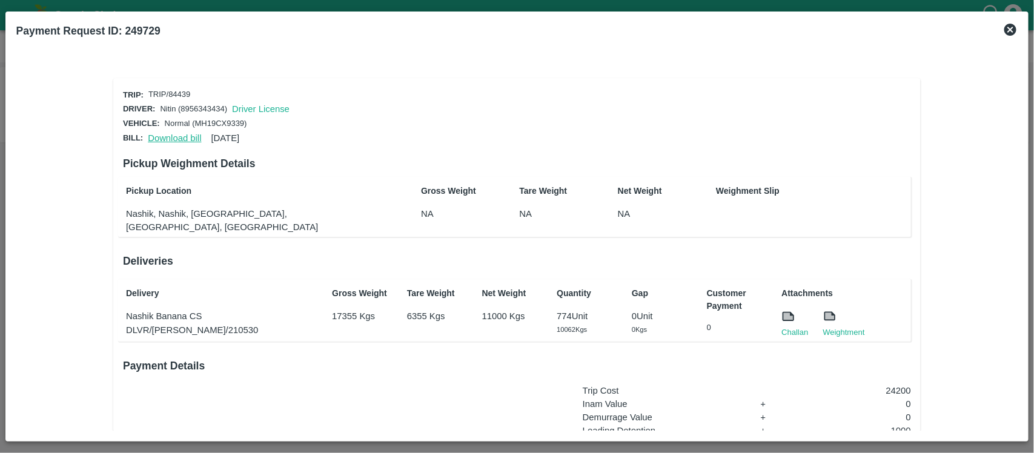
click at [182, 138] on link "Download bill" at bounding box center [174, 138] width 53 height 10
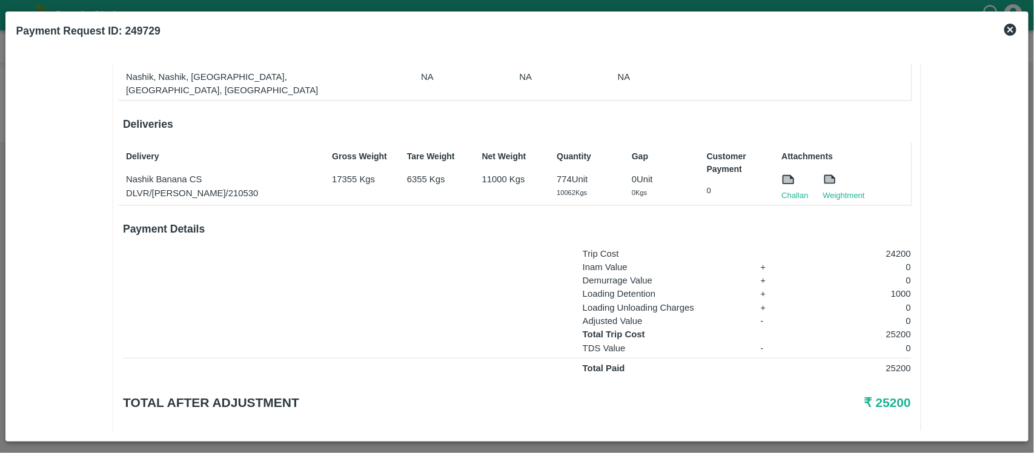
scroll to position [144, 0]
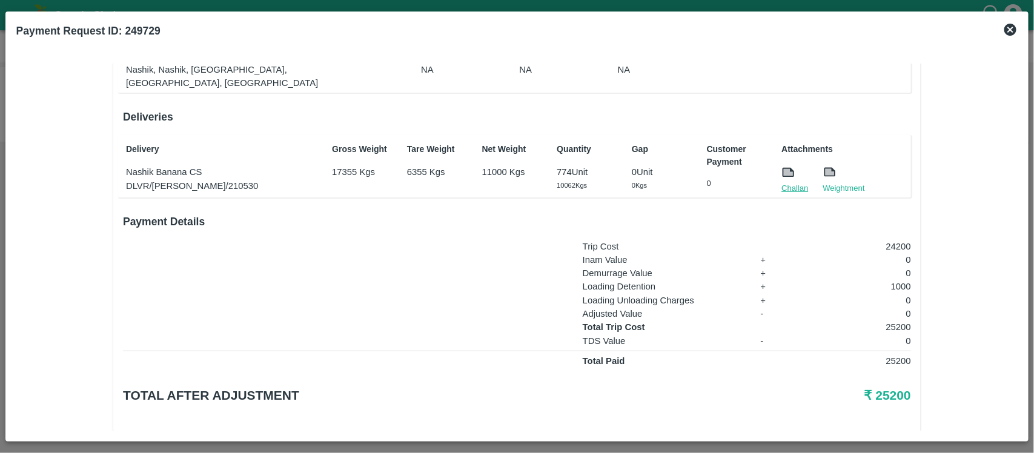
click at [793, 182] on link "Challan" at bounding box center [795, 188] width 27 height 12
click at [886, 321] on p "25200" at bounding box center [857, 327] width 110 height 13
copy p "25200"
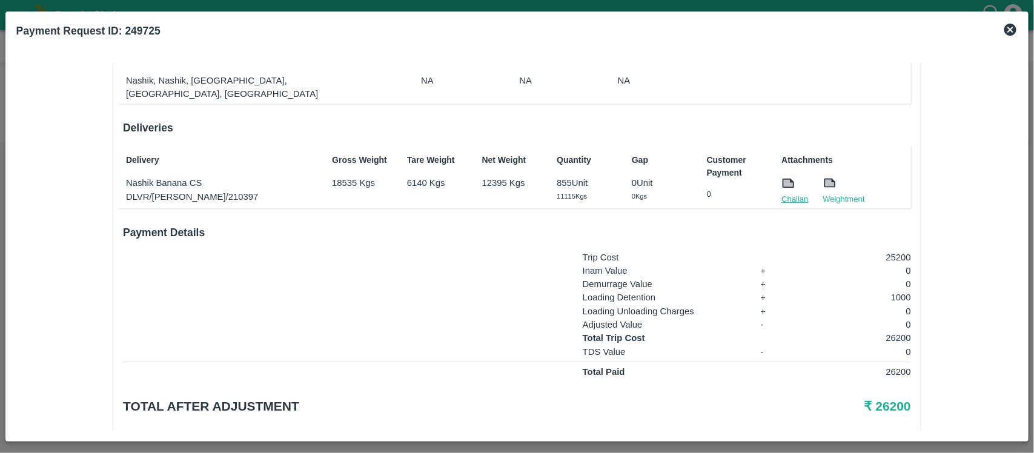
scroll to position [135, 0]
click at [785, 192] on link "Challan" at bounding box center [795, 198] width 27 height 12
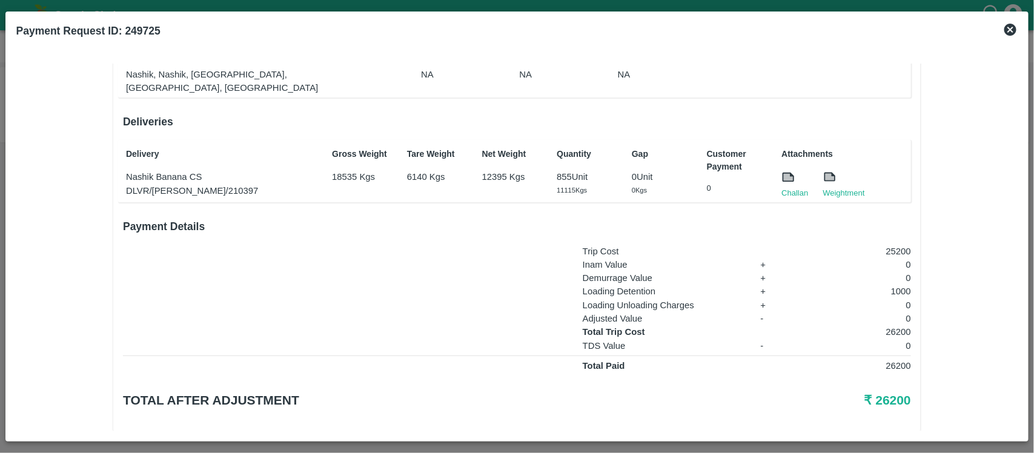
click at [900, 359] on p "26200" at bounding box center [857, 365] width 110 height 13
copy p "26200"
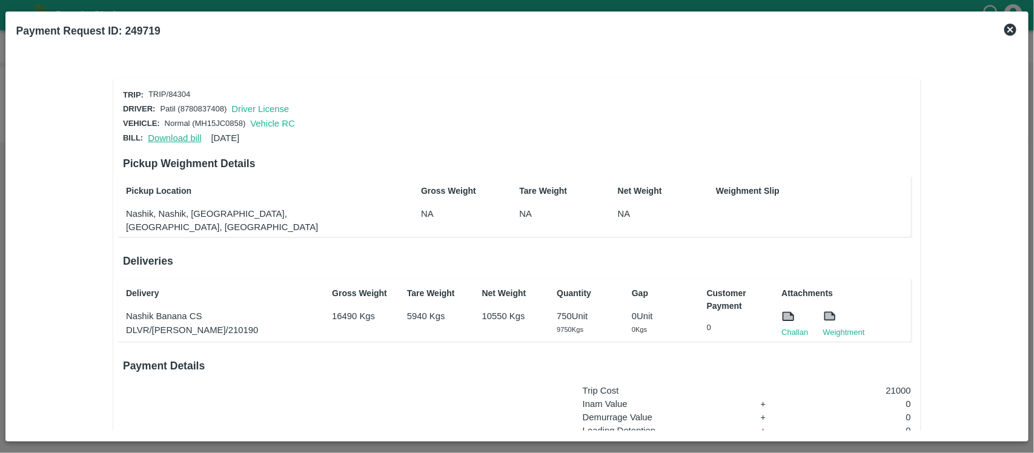
click at [176, 136] on link "Download bill" at bounding box center [174, 138] width 53 height 10
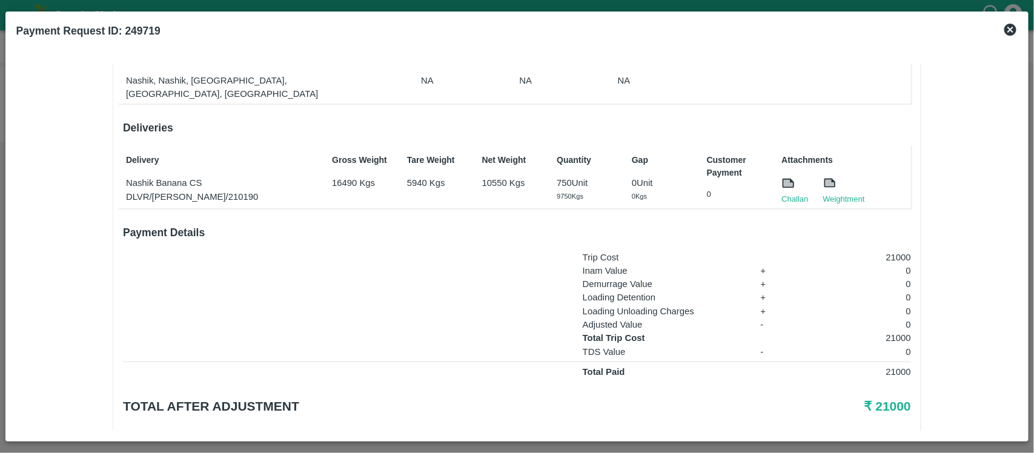
scroll to position [134, 0]
click at [793, 193] on link "Challan" at bounding box center [795, 199] width 27 height 12
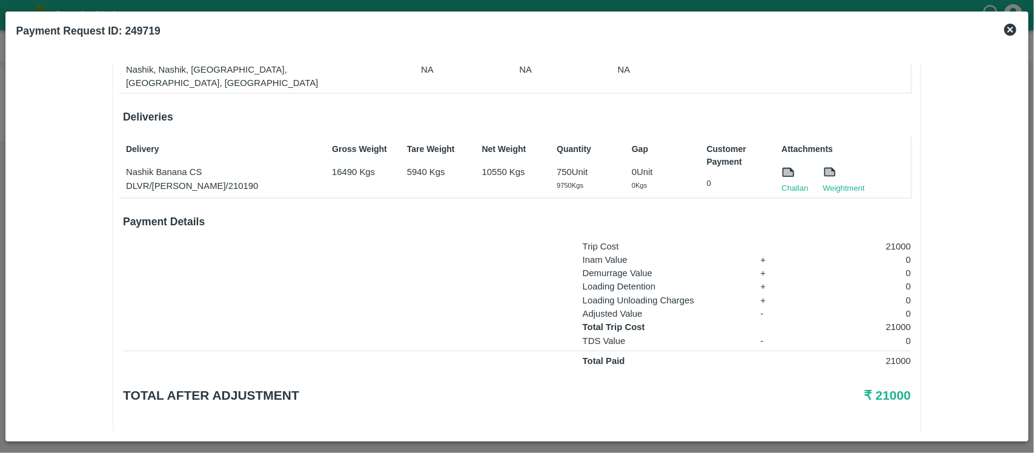
click at [898, 321] on p "21000" at bounding box center [857, 327] width 110 height 13
copy p "21000"
